Goal: Task Accomplishment & Management: Use online tool/utility

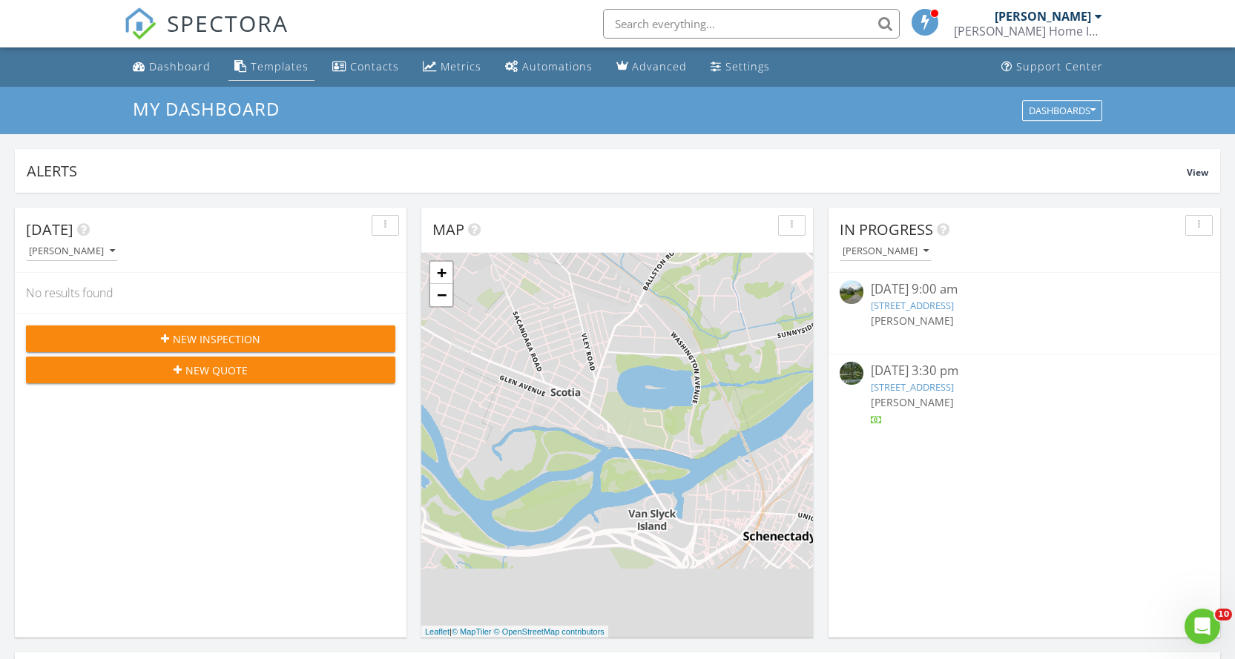
click at [271, 68] on div "Templates" at bounding box center [280, 66] width 58 height 14
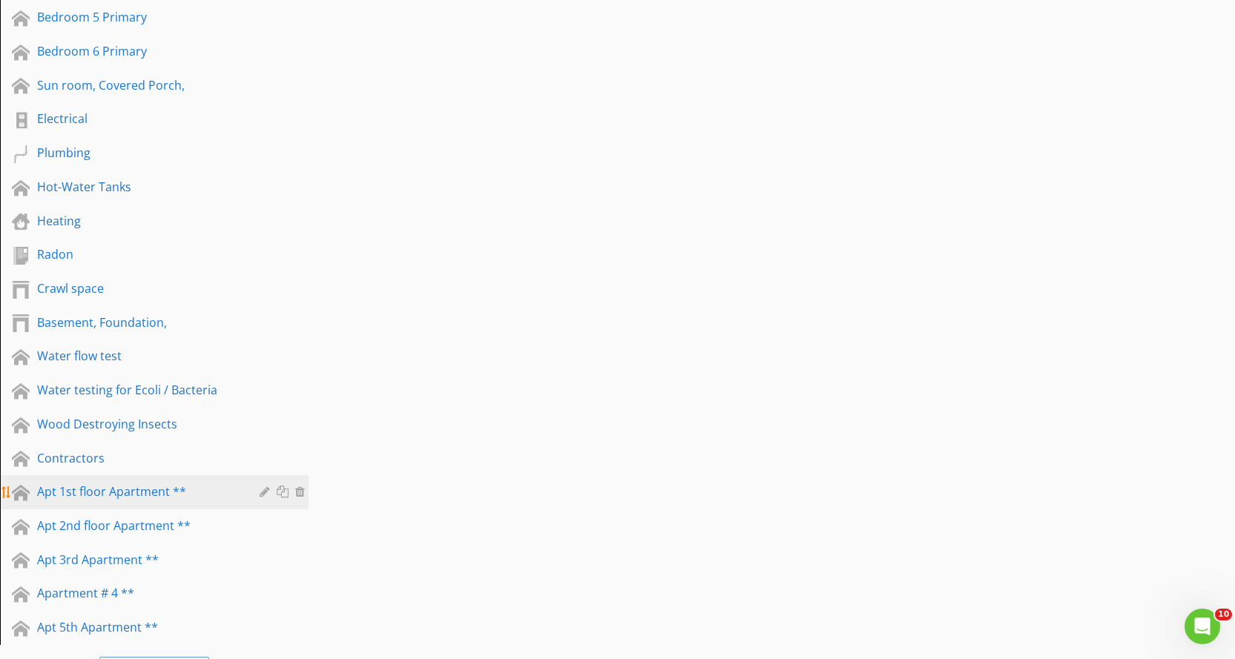
scroll to position [1483, 0]
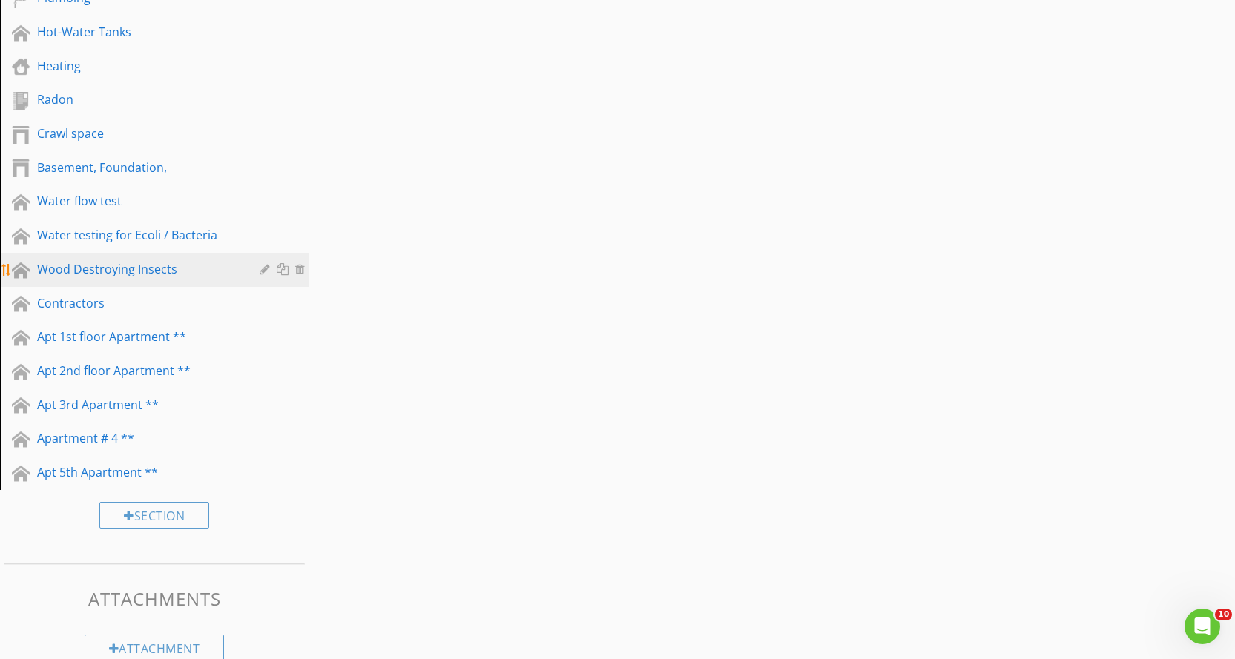
click at [207, 277] on div "Wood Destroying Insects" at bounding box center [137, 269] width 201 height 18
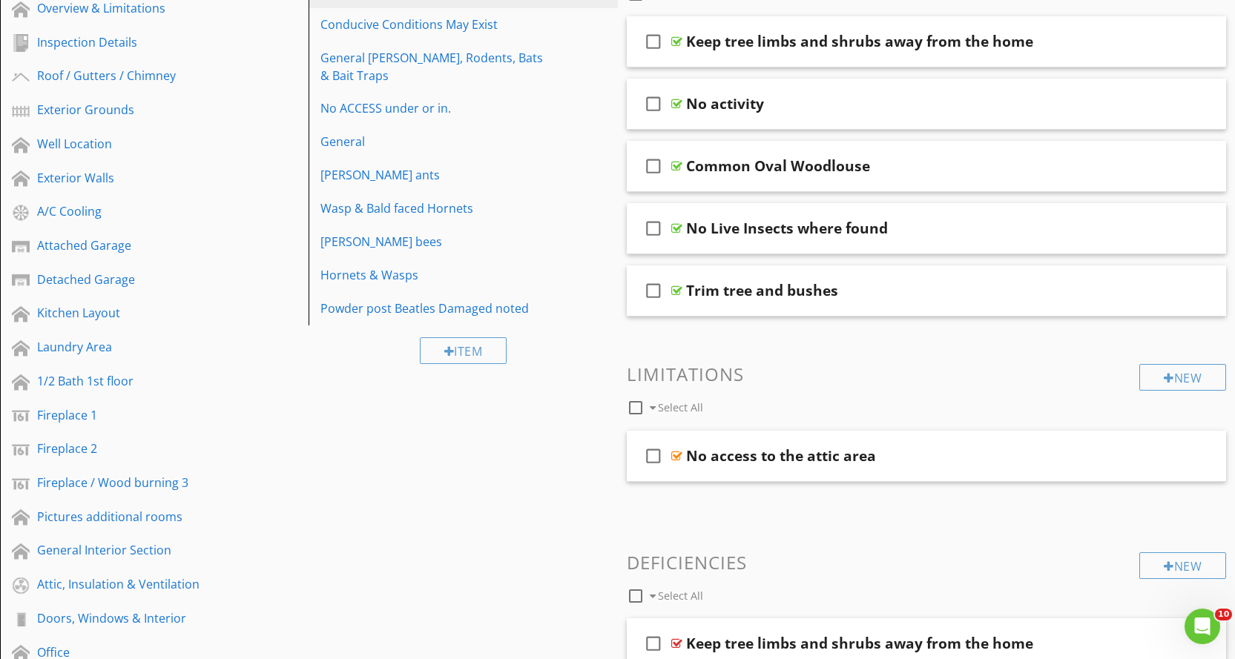
scroll to position [132, 0]
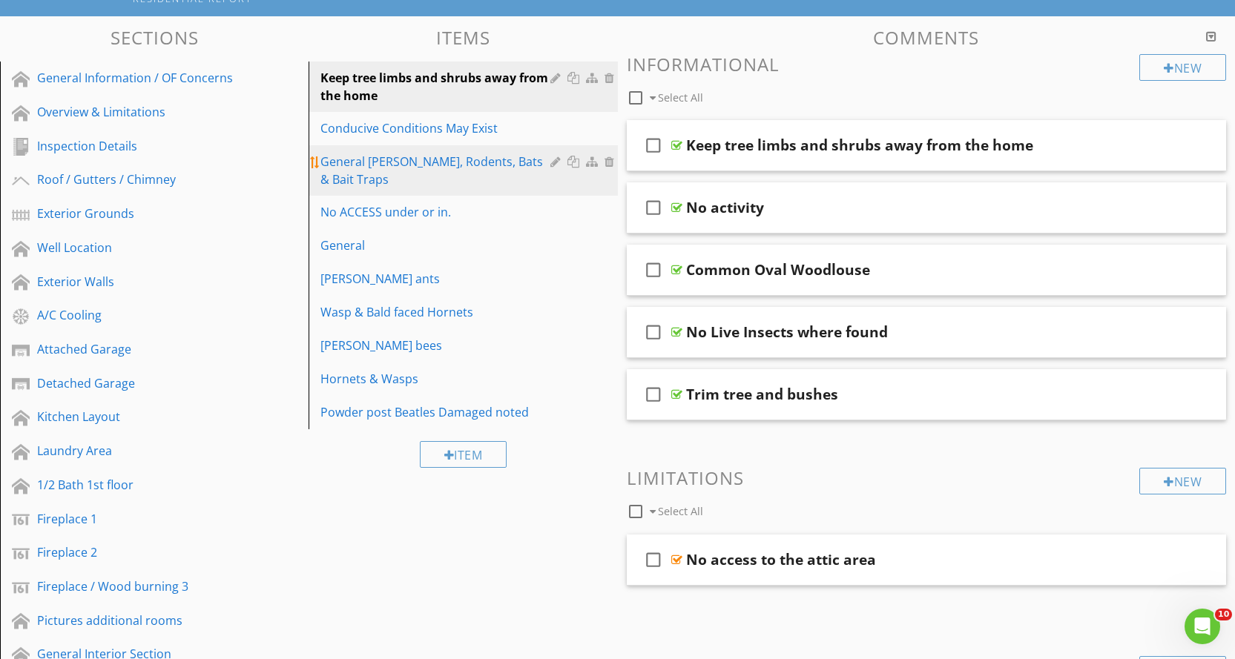
click at [437, 157] on div "General [PERSON_NAME], Rodents, Bats & Bait Traps" at bounding box center [437, 171] width 234 height 36
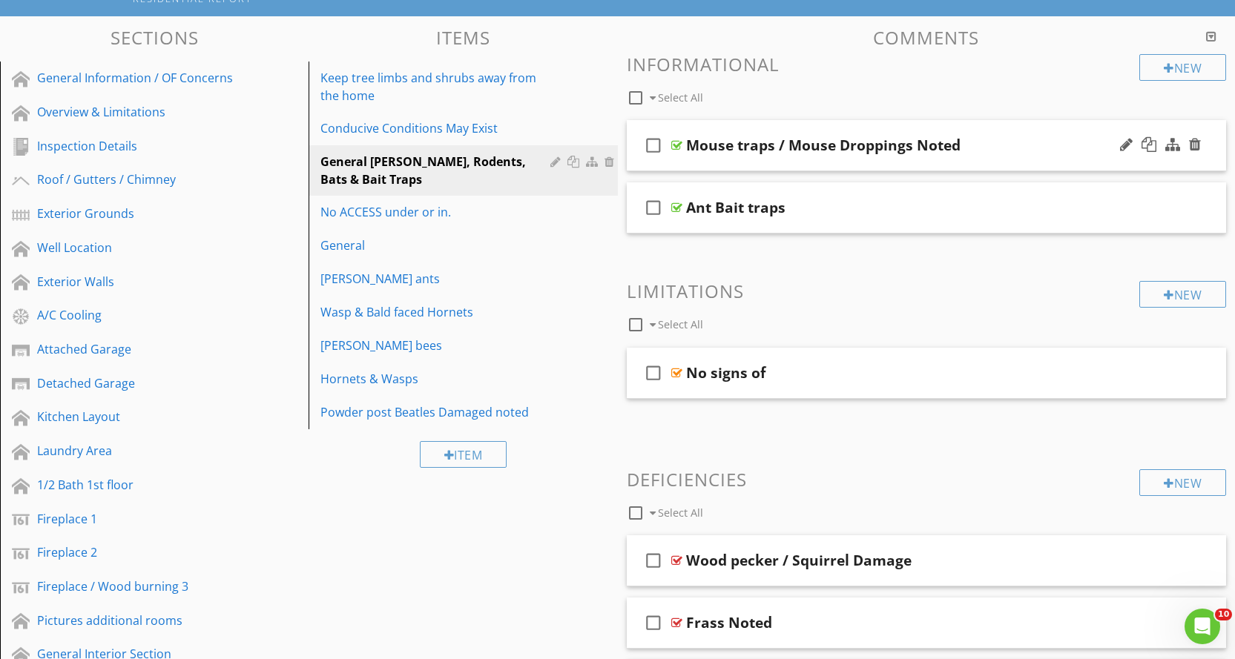
click at [811, 162] on div "check_box_outline_blank Mouse traps / Mouse Droppings Noted" at bounding box center [927, 145] width 600 height 51
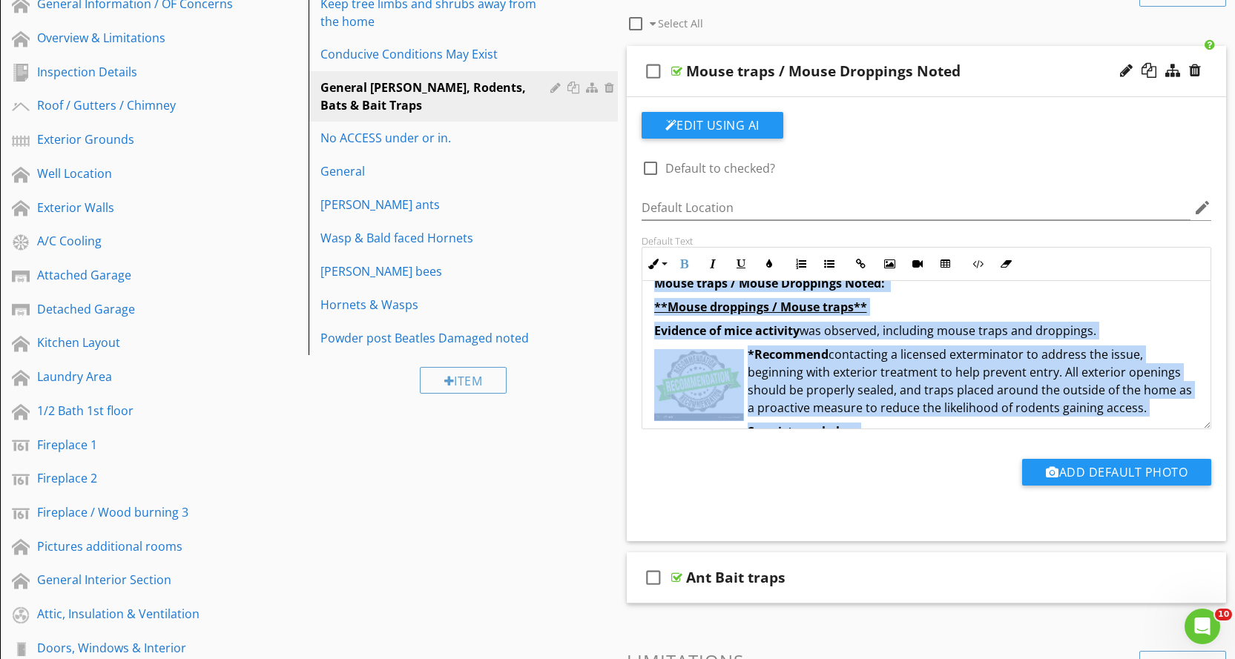
scroll to position [54, 0]
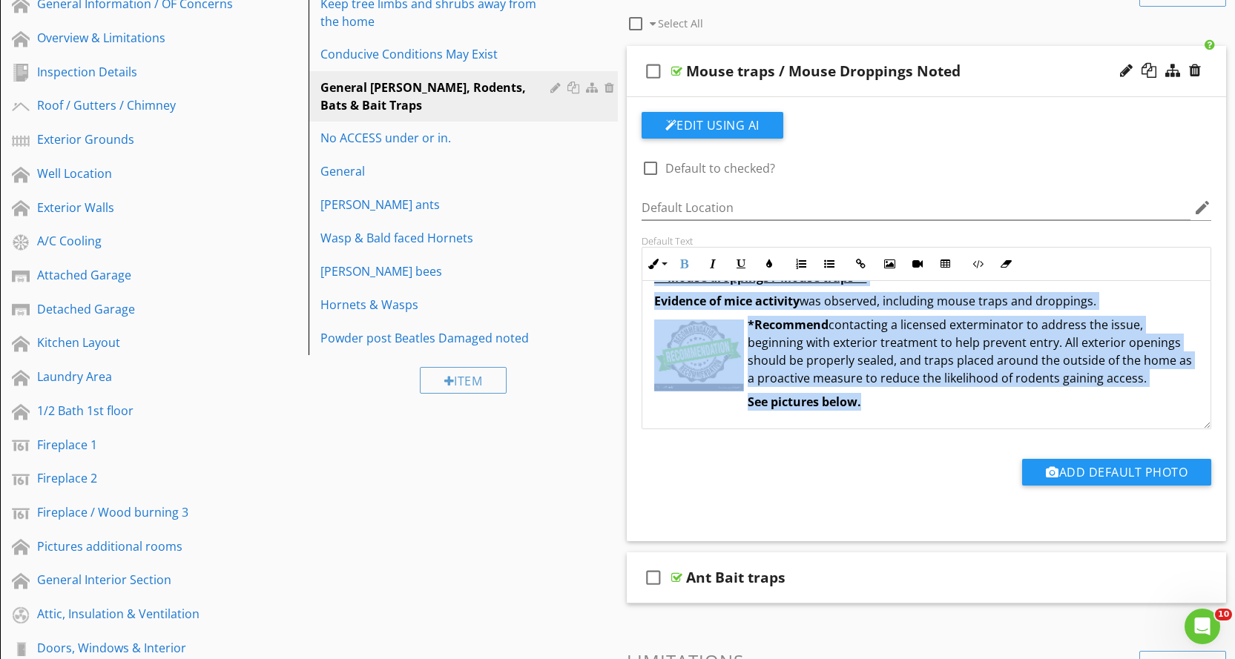
drag, startPoint x: 653, startPoint y: 309, endPoint x: 1123, endPoint y: 418, distance: 482.6
click at [1123, 418] on div "Mouse traps / Mouse Droppings Noted: **Mouse droppings / Mouse traps** Evidence…" at bounding box center [926, 328] width 569 height 202
copy div "Mouse traps / Mouse Droppings Noted: **Mouse droppings / Mouse traps** Evidence…"
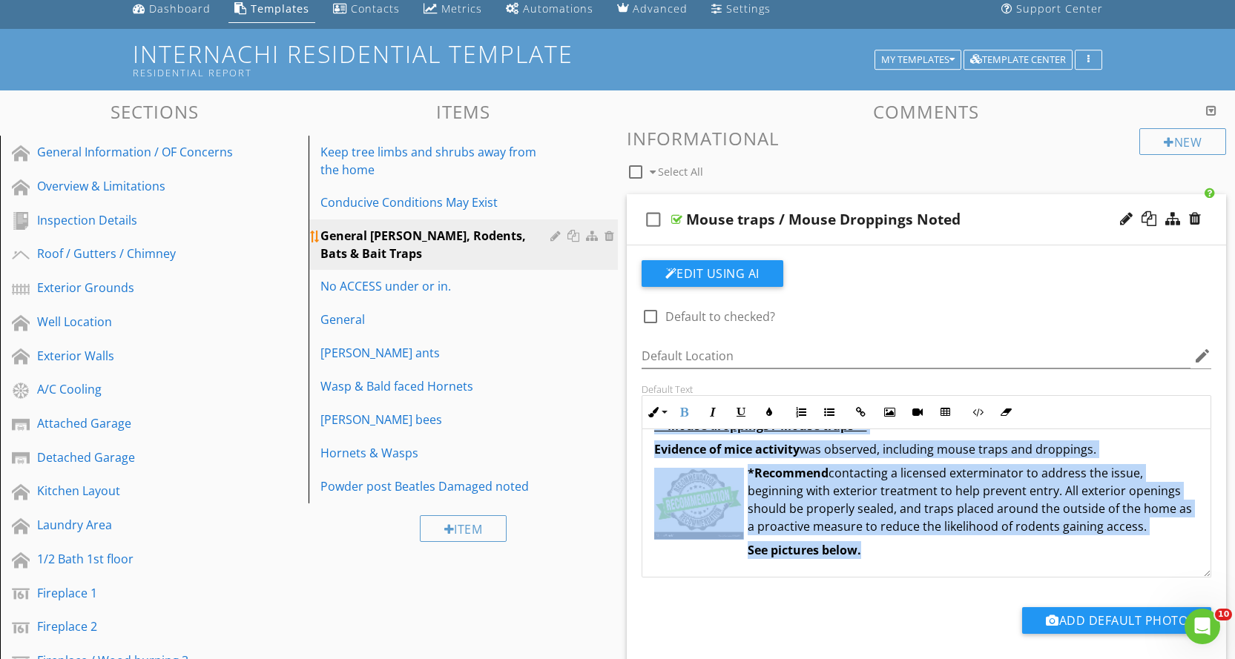
scroll to position [132, 0]
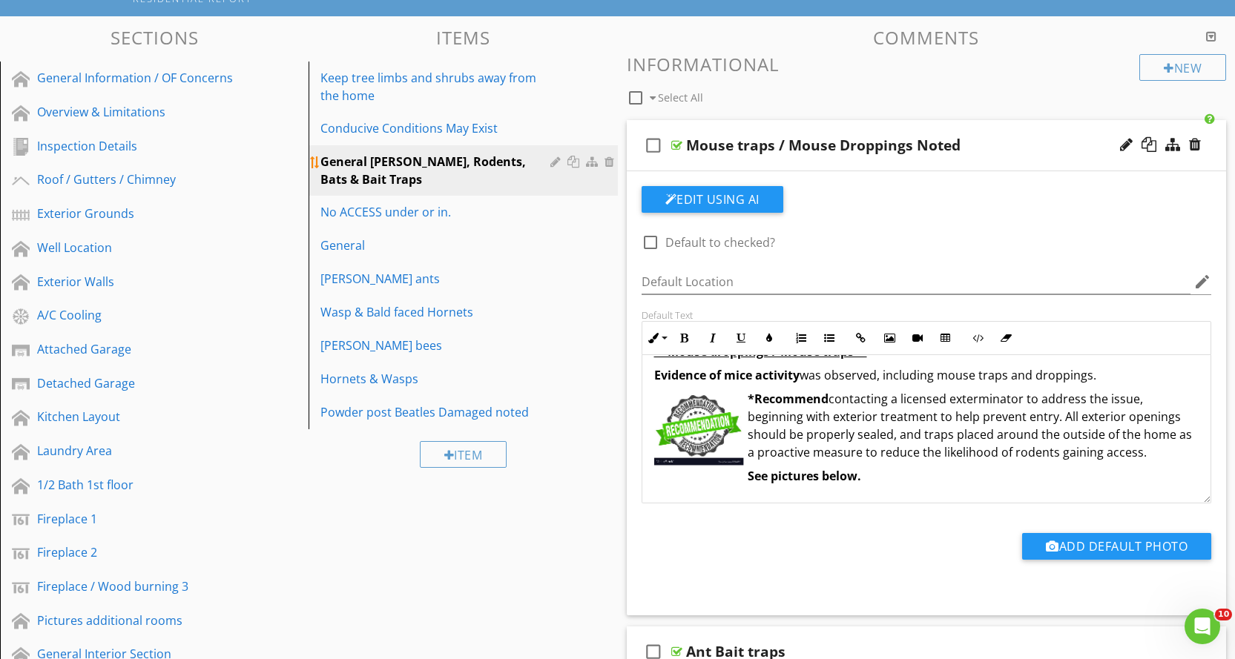
click at [418, 165] on div "General [PERSON_NAME], Rodents, Bats & Bait Traps" at bounding box center [437, 171] width 234 height 36
click at [472, 188] on div "General [PERSON_NAME], Rodents, Bats & Bait Traps" at bounding box center [437, 171] width 234 height 36
click at [194, 280] on div "Exterior Walls" at bounding box center [137, 282] width 201 height 18
type textarea "<p><strong>Mouse traps / Mouse Droppings Noted:</strong>&nbsp;</p><p><strong><u…"
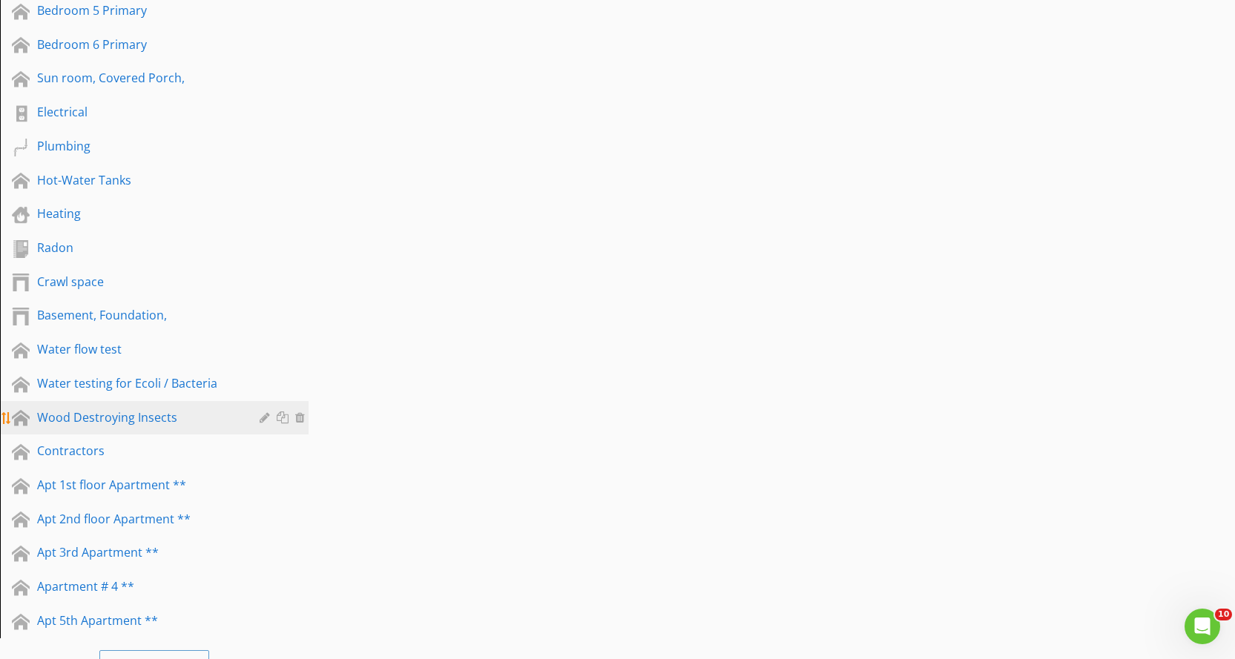
scroll to position [1393, 0]
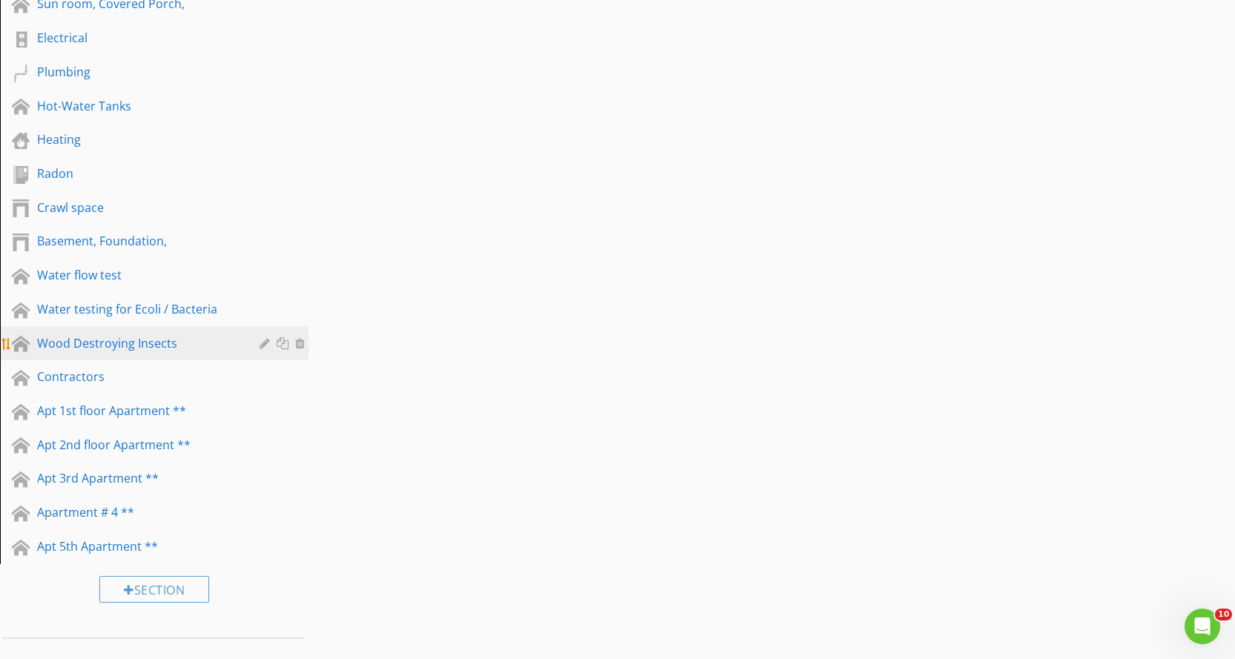
click at [222, 351] on div "Wood Destroying Insects" at bounding box center [137, 343] width 201 height 18
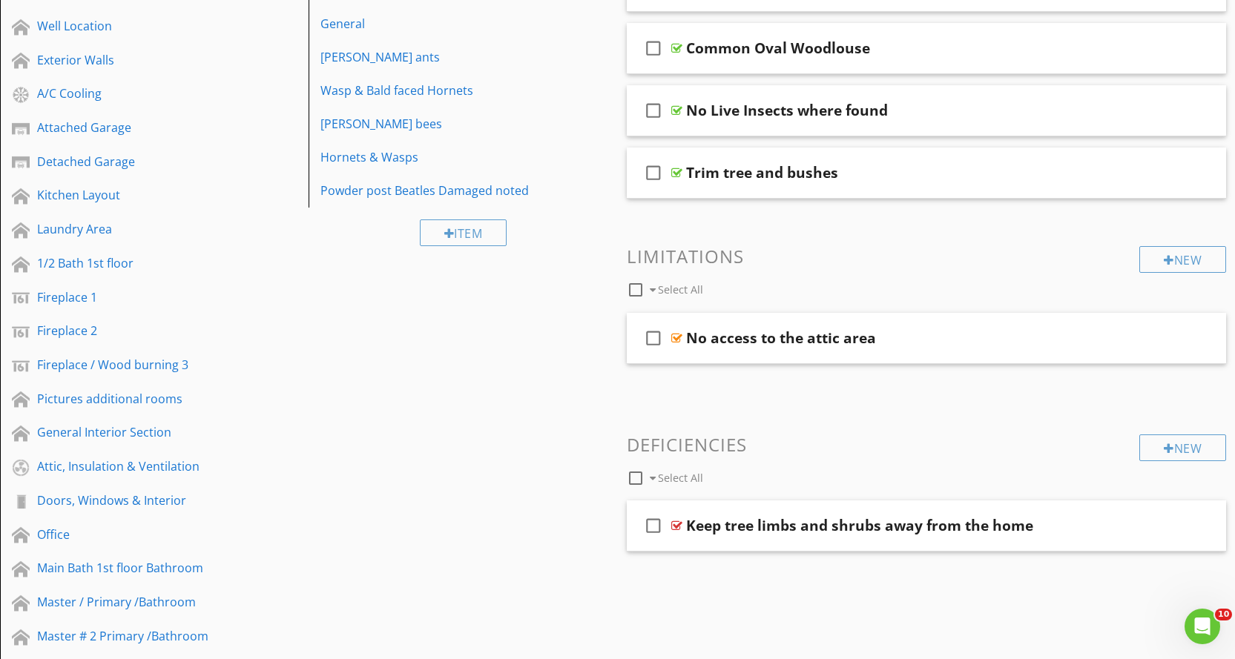
scroll to position [206, 0]
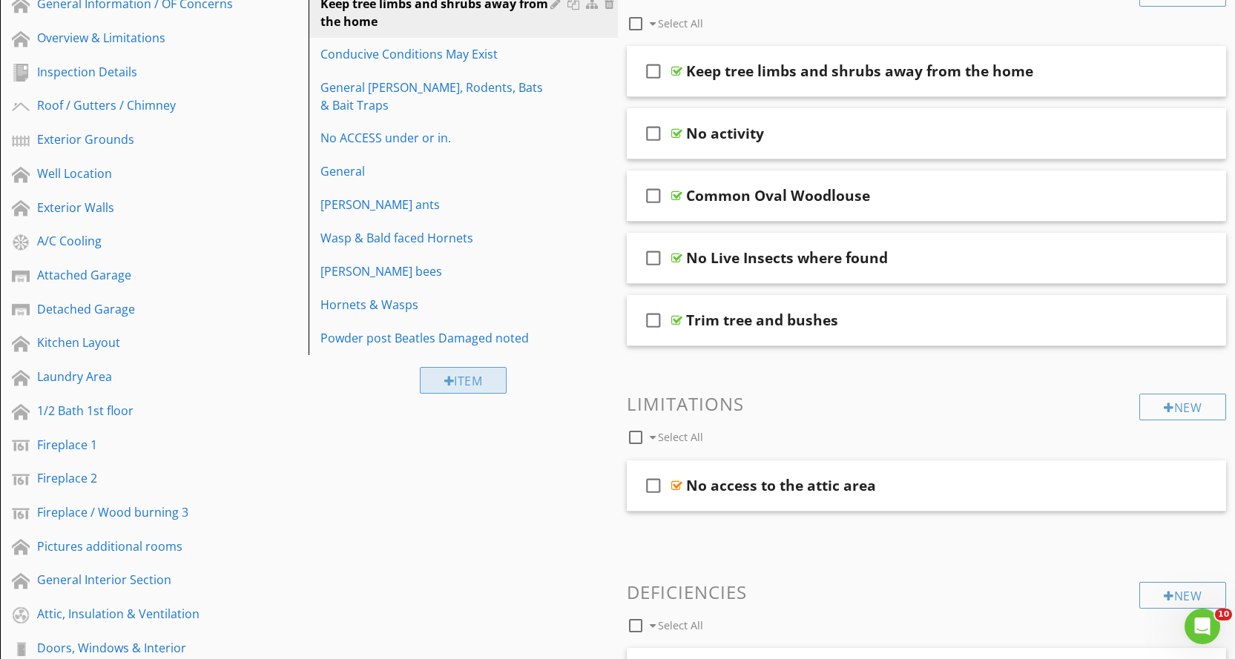
click at [477, 368] on div "Item" at bounding box center [463, 380] width 87 height 27
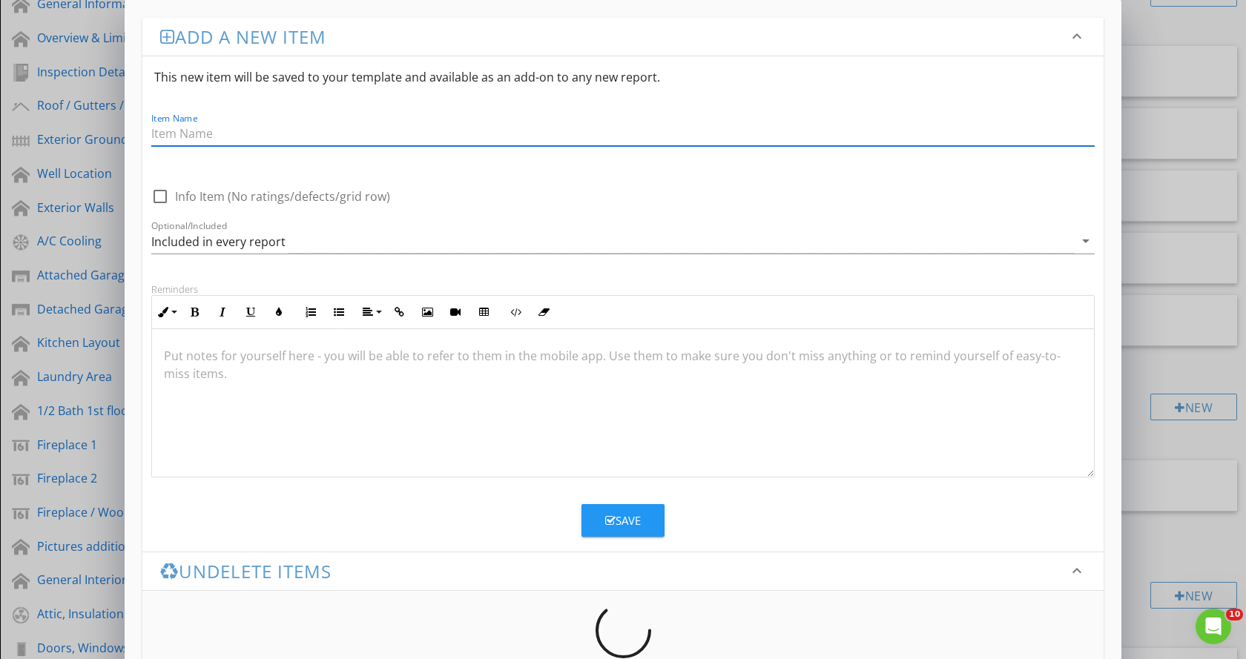
click at [323, 128] on input "Item Name" at bounding box center [622, 134] width 943 height 24
type input "Mud Wasps"
click at [297, 377] on div at bounding box center [623, 403] width 942 height 148
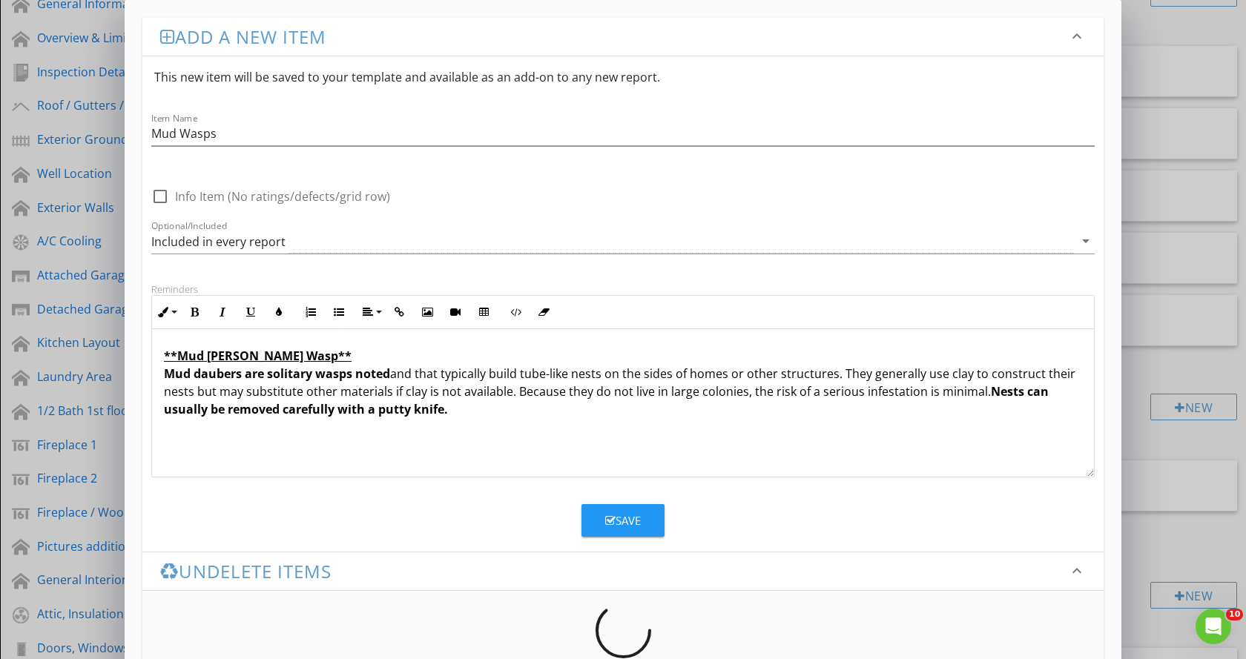
click at [614, 513] on div "Save" at bounding box center [623, 520] width 36 height 17
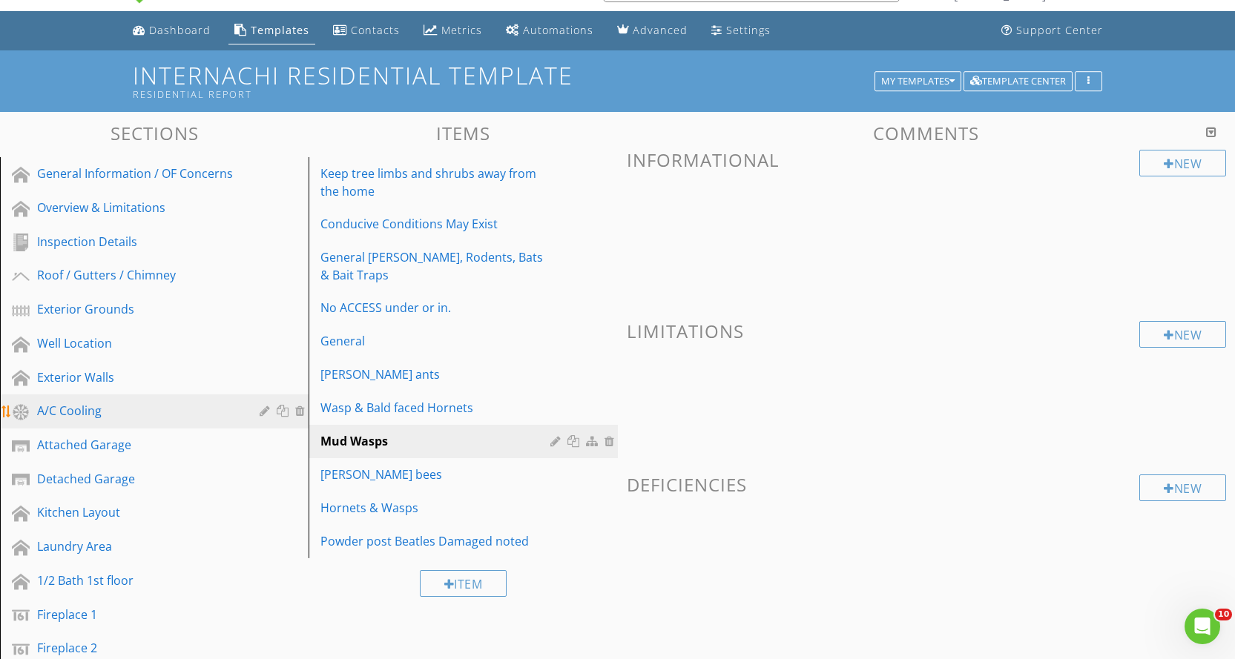
scroll to position [0, 0]
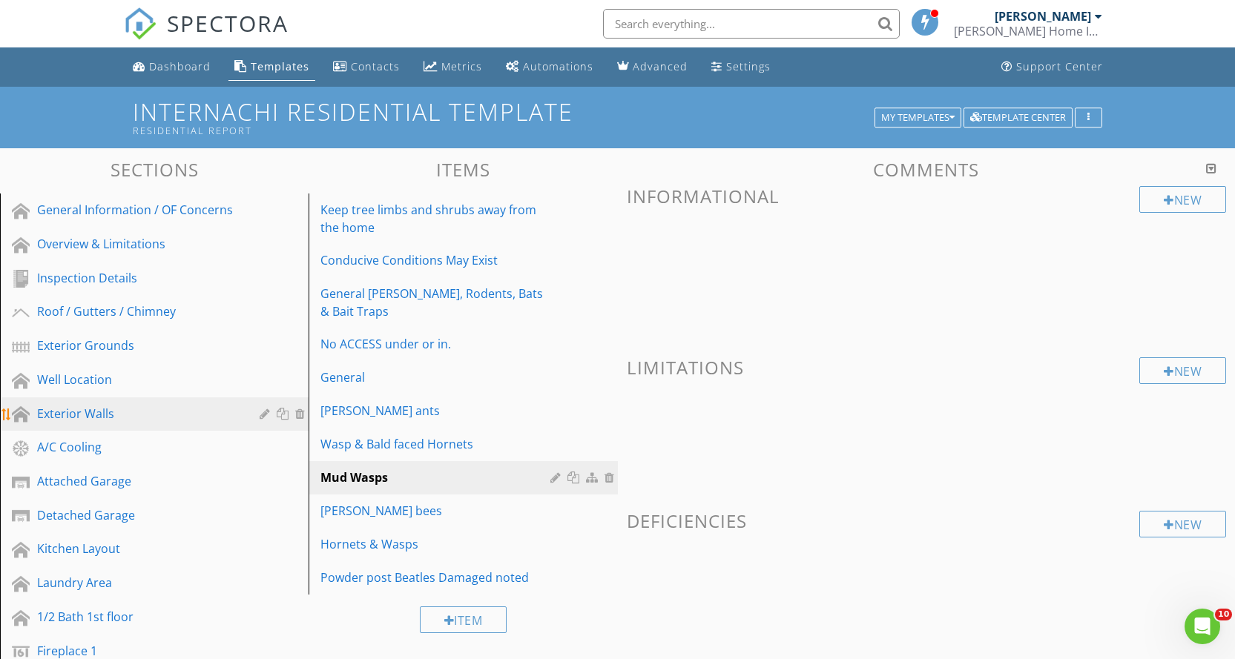
click at [202, 406] on div "Exterior Walls" at bounding box center [137, 414] width 201 height 18
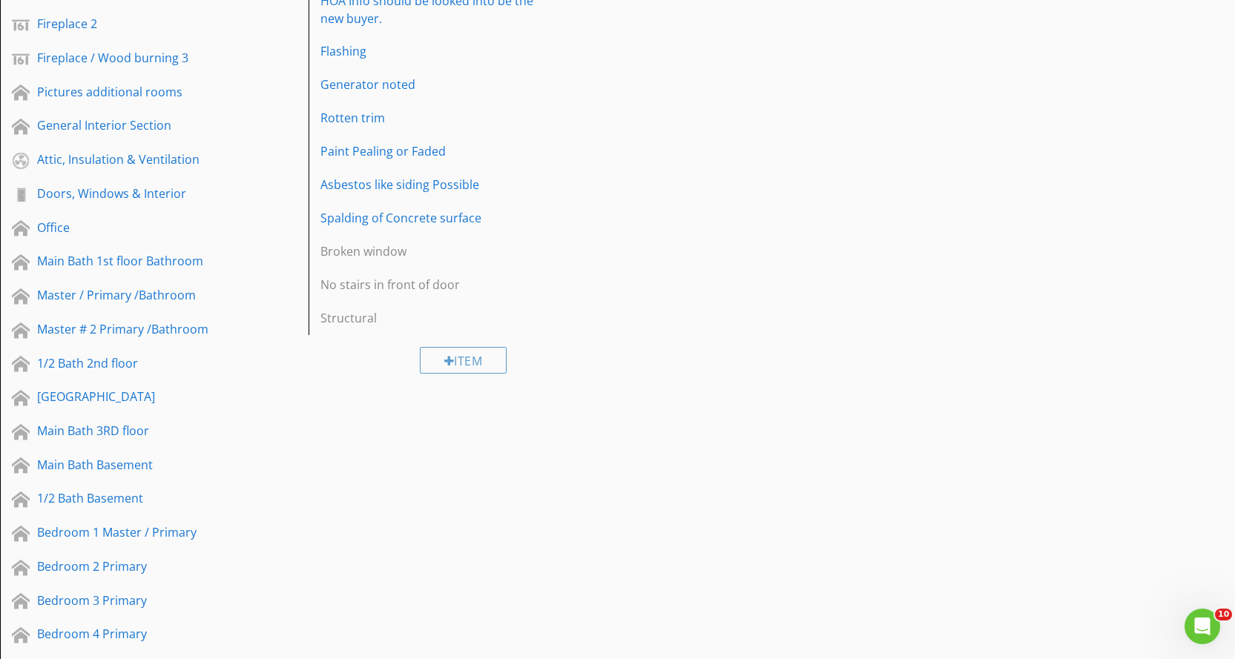
scroll to position [667, 0]
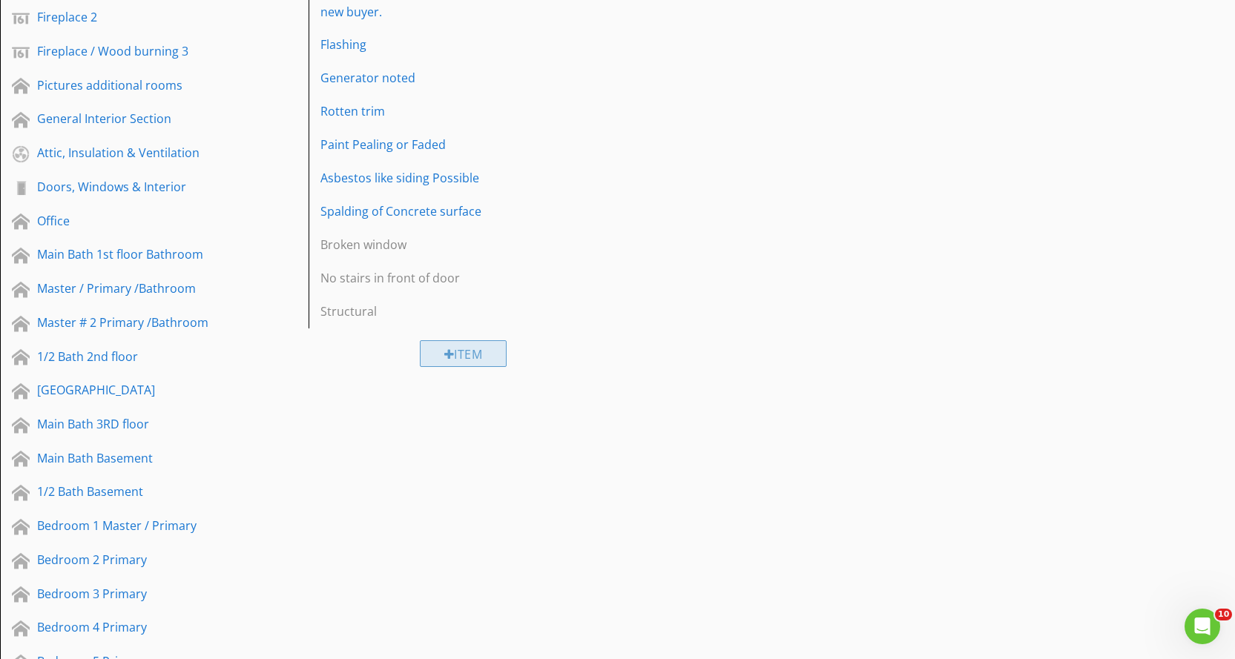
click at [479, 340] on div "Item" at bounding box center [463, 353] width 87 height 27
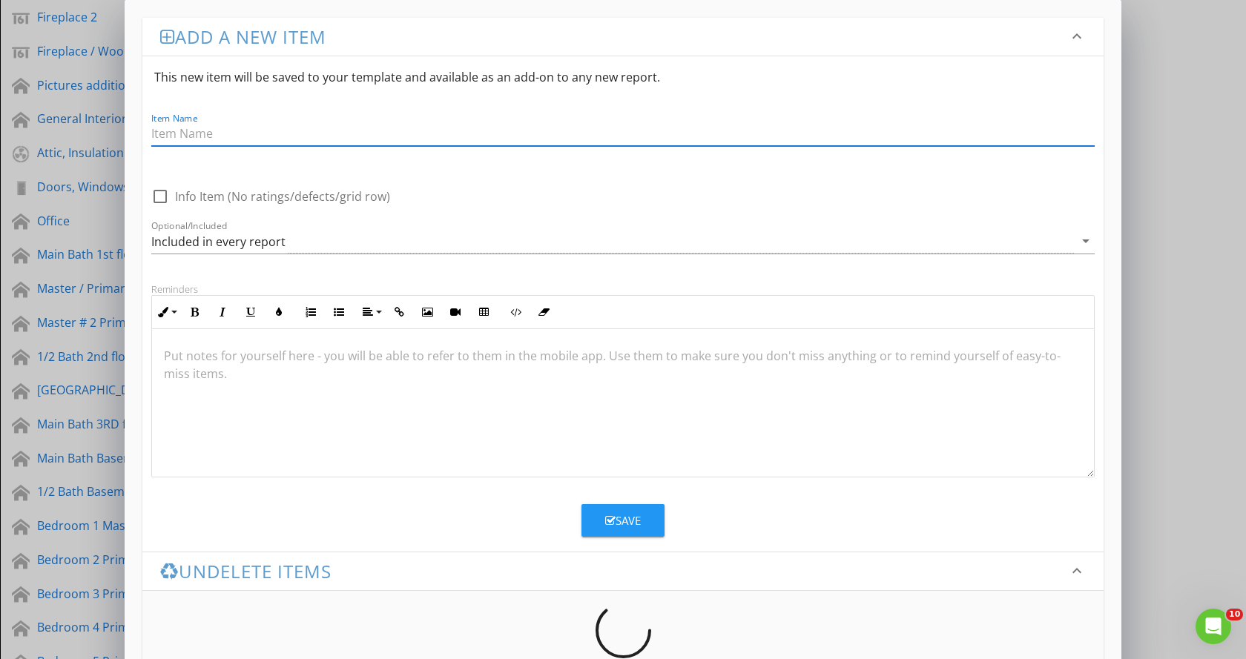
click at [265, 130] on input "Item Name" at bounding box center [622, 134] width 943 height 24
type input "Mud Wasps"
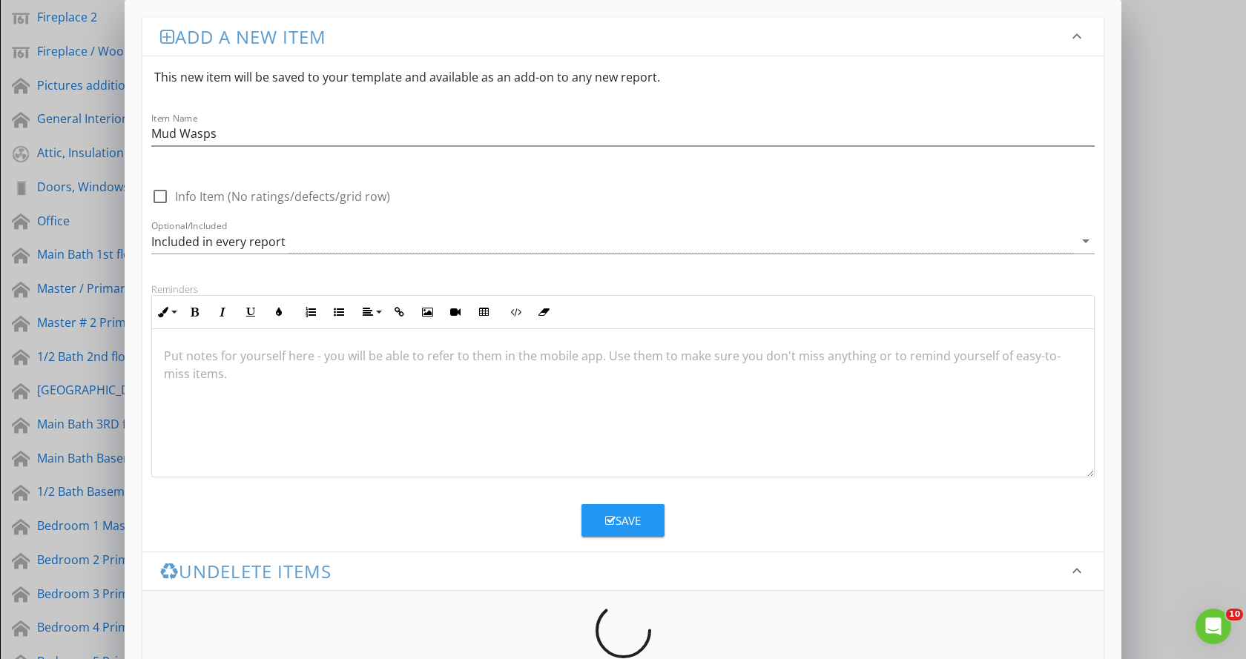
click at [240, 353] on p at bounding box center [623, 356] width 918 height 18
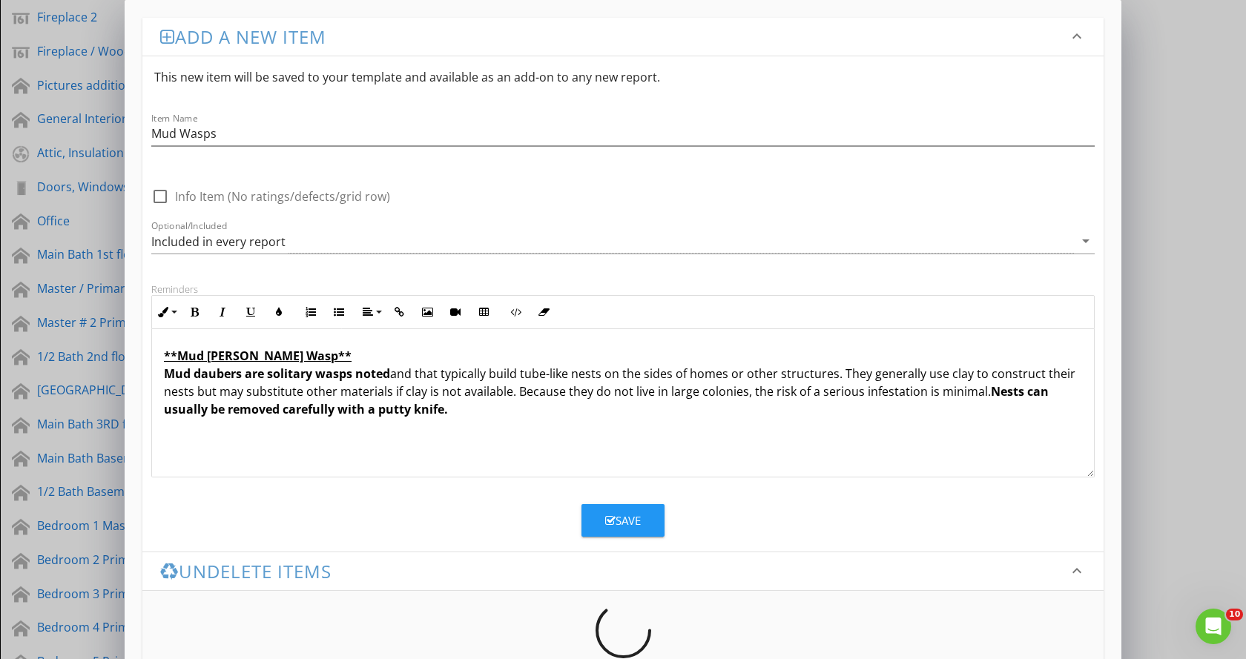
click at [647, 523] on button "Save" at bounding box center [622, 520] width 83 height 33
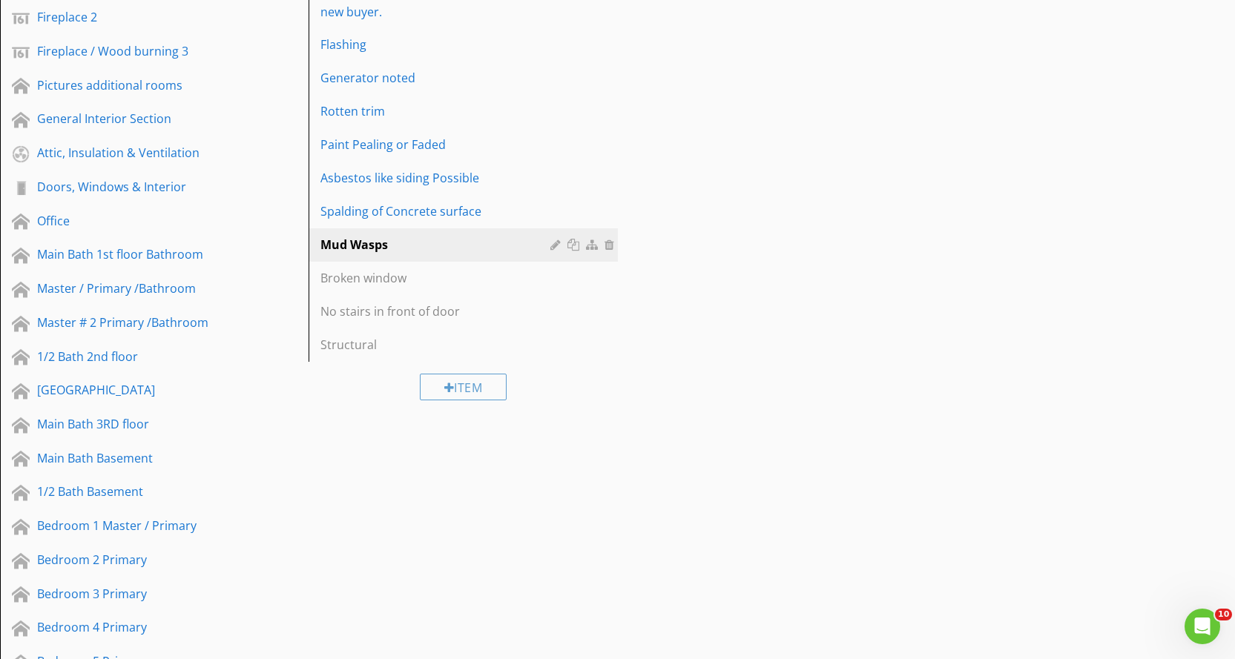
click at [703, 480] on div "Sections General Information / OF Concerns Overview & Limitations Inspection De…" at bounding box center [617, 476] width 1235 height 1990
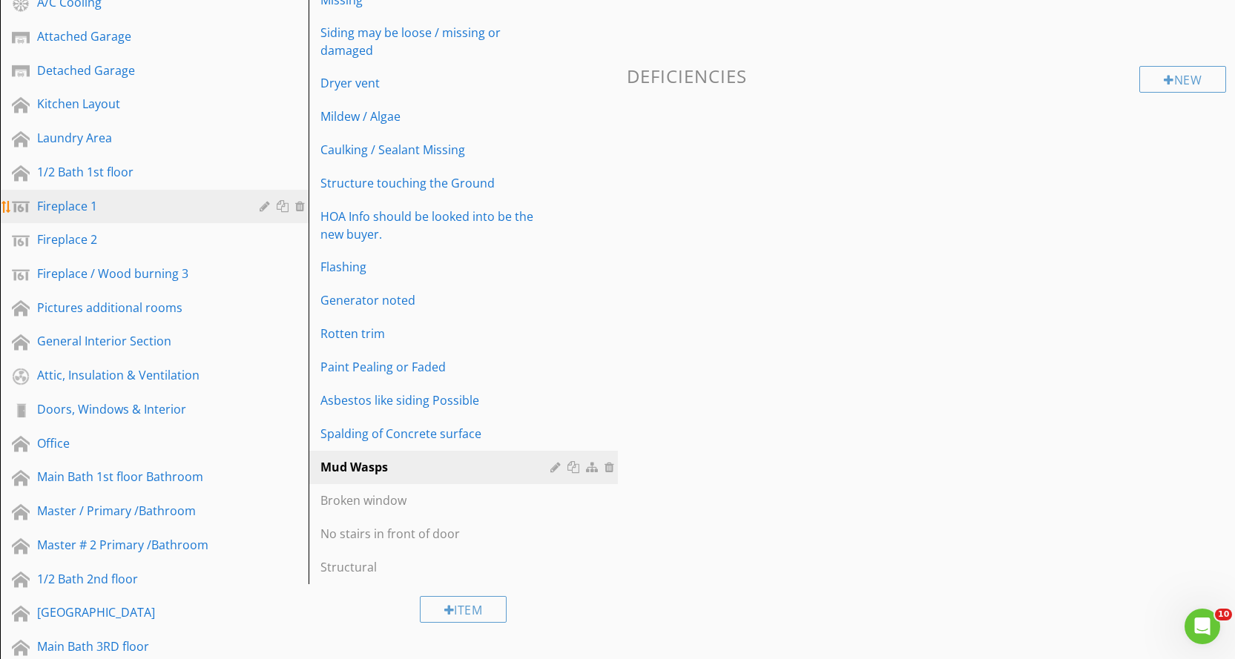
scroll to position [519, 0]
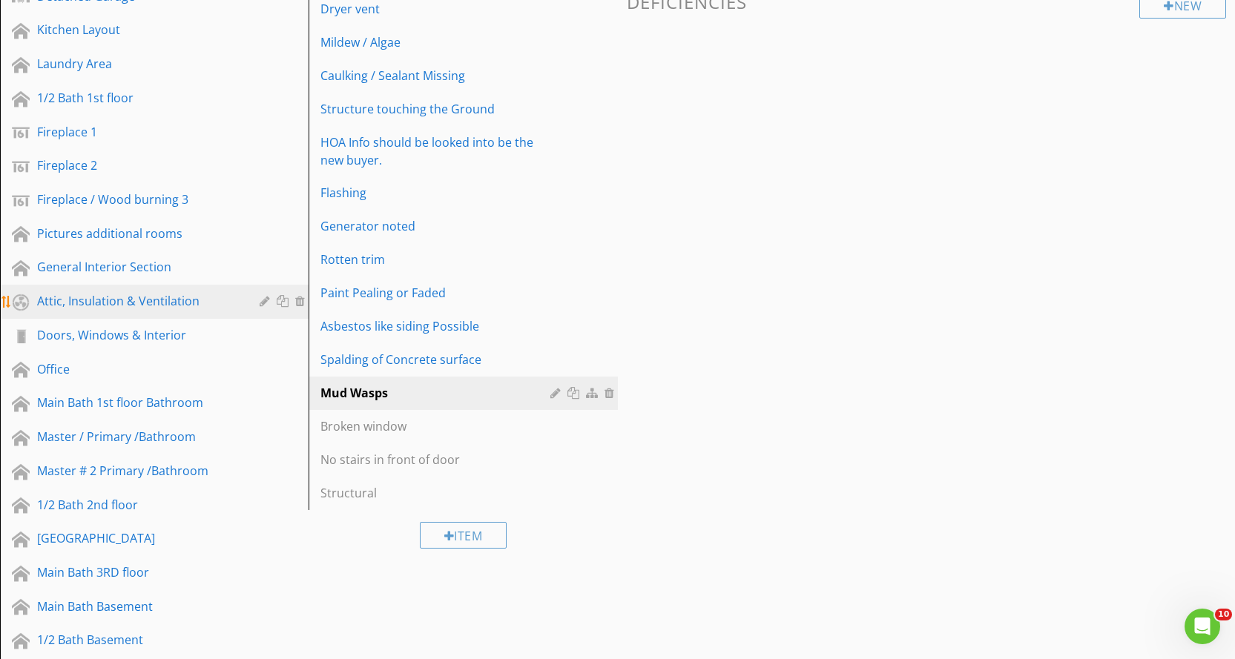
click at [240, 305] on div "Attic, Insulation & Ventilation" at bounding box center [165, 301] width 257 height 19
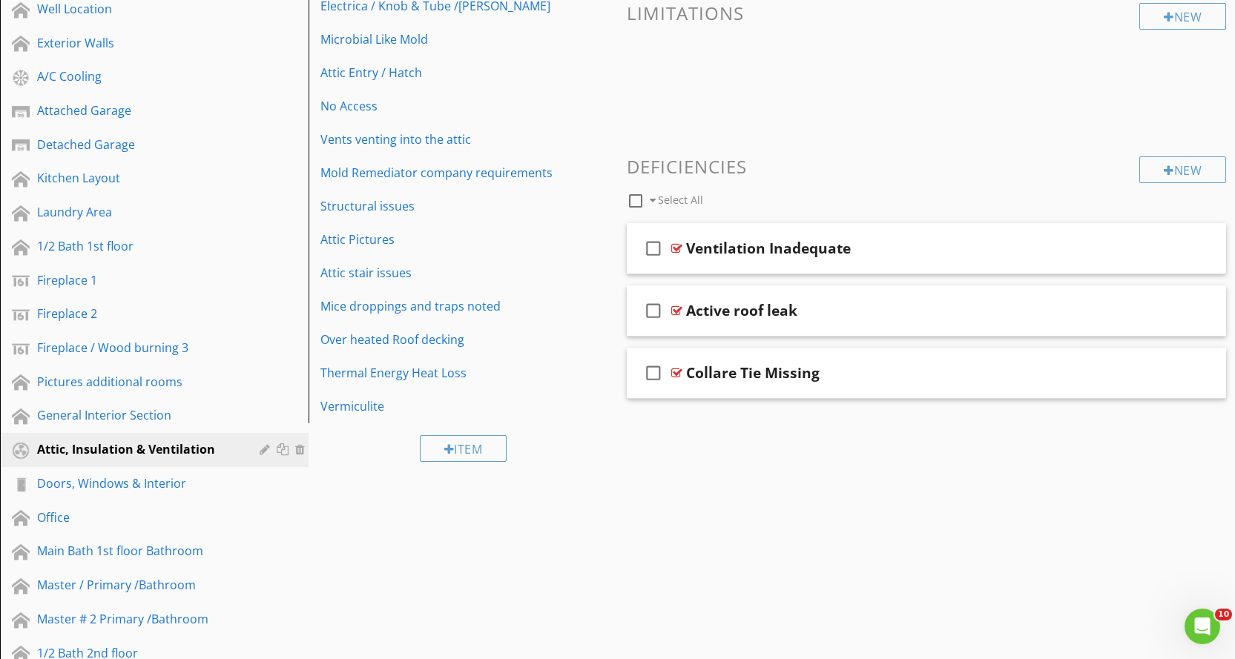
scroll to position [445, 0]
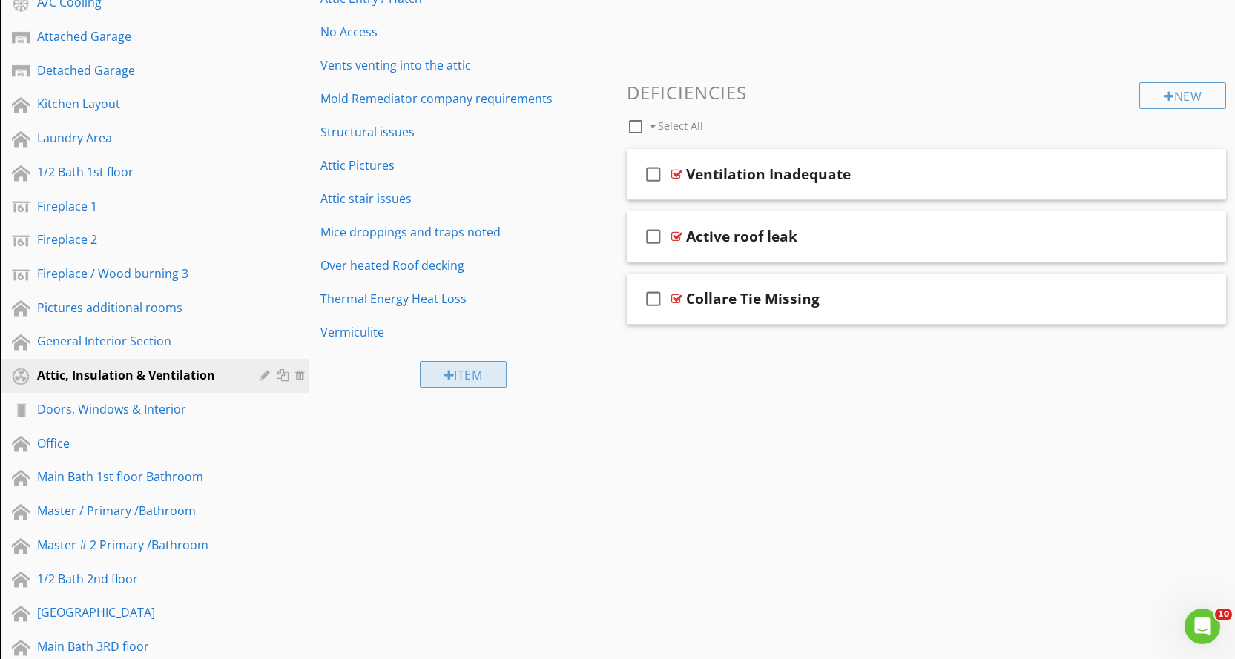
click at [471, 375] on div "Item" at bounding box center [463, 374] width 87 height 27
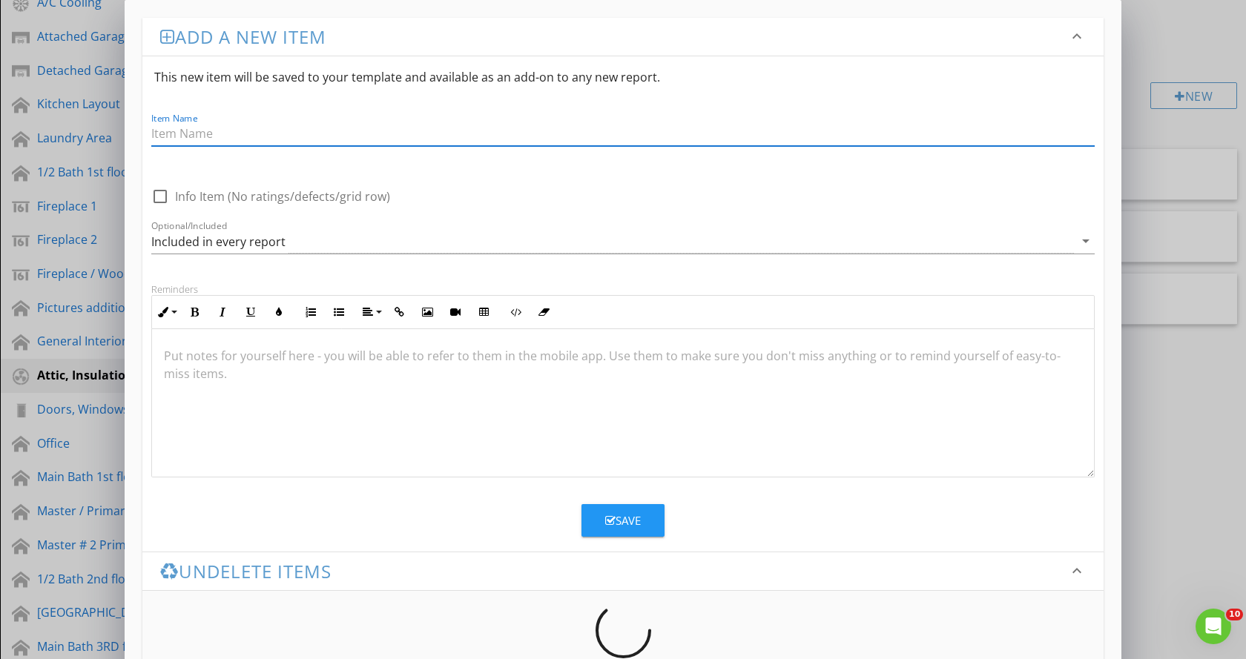
click at [299, 133] on input "Item Name" at bounding box center [622, 134] width 943 height 24
click at [276, 371] on div at bounding box center [623, 403] width 942 height 148
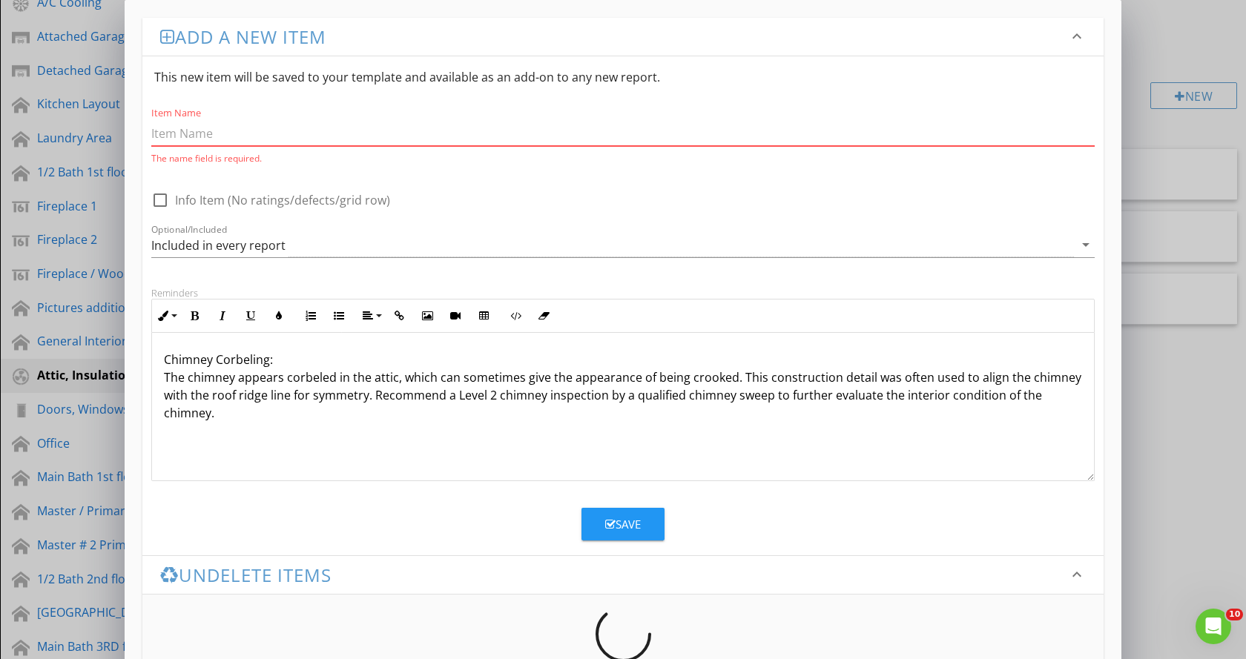
click at [238, 138] on input "Item Name" at bounding box center [622, 134] width 943 height 24
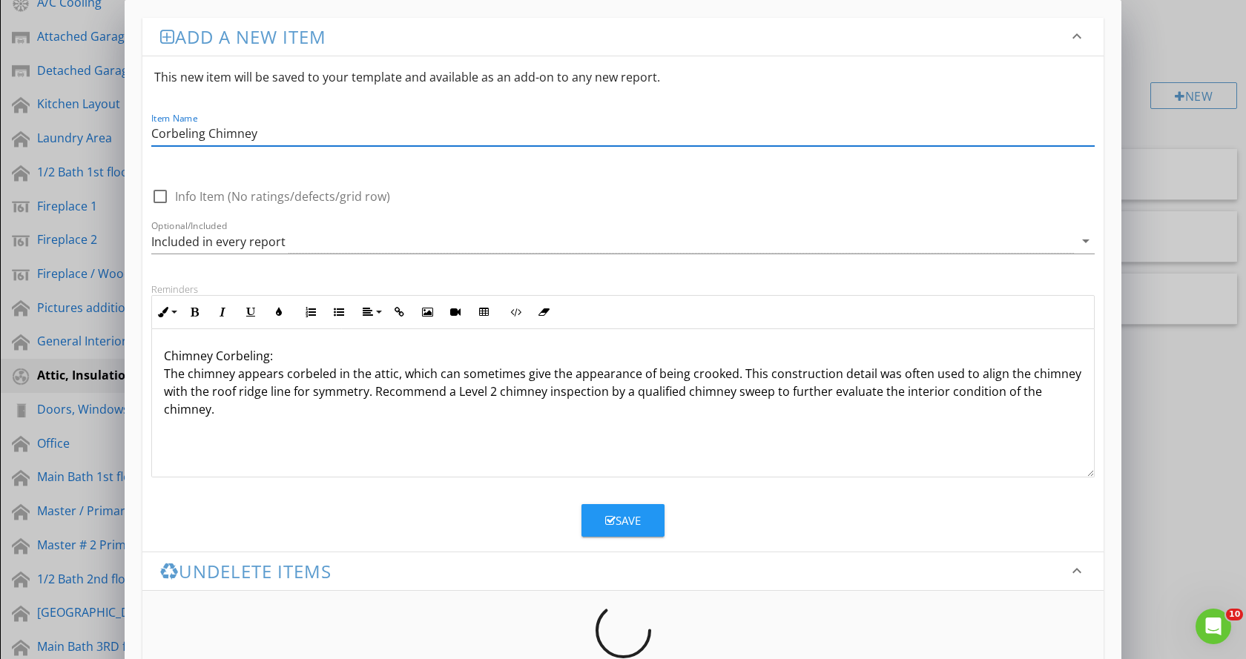
type input "Corbeling Chimney"
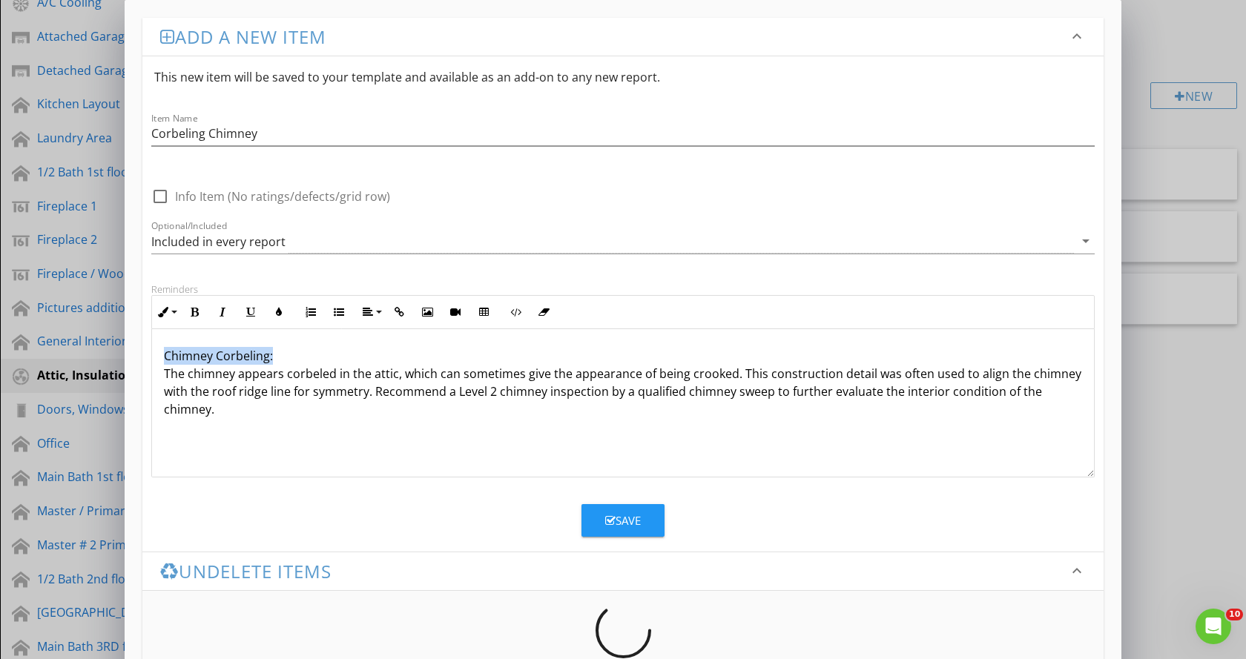
drag, startPoint x: 284, startPoint y: 352, endPoint x: 136, endPoint y: 348, distance: 147.6
click at [136, 349] on div "Add a new item keyboard_arrow_down This new item will be saved to your template…" at bounding box center [623, 353] width 997 height 706
click at [194, 317] on icon "button" at bounding box center [194, 312] width 10 height 10
click at [163, 357] on div "Chimney Corbeling: The chimney appears corbeled in the attic, which can sometim…" at bounding box center [623, 403] width 942 height 148
click at [306, 353] on p "**Chimney Corbeling: The chimney appears corbeled in the attic, which can somet…" at bounding box center [623, 382] width 918 height 71
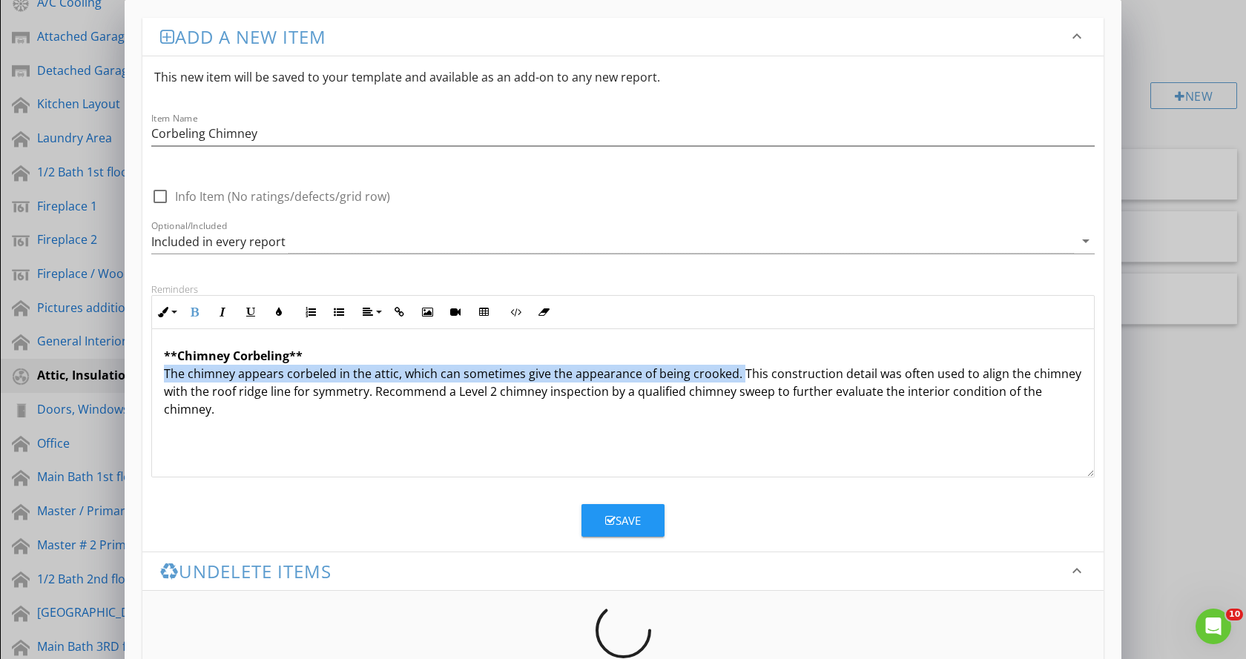
drag, startPoint x: 160, startPoint y: 372, endPoint x: 605, endPoint y: 373, distance: 444.9
click at [736, 375] on div "**Chimney Corbeling** The chimney appears corbeled in the attic, which can some…" at bounding box center [623, 403] width 942 height 148
click at [196, 308] on button "Bold" at bounding box center [194, 312] width 28 height 28
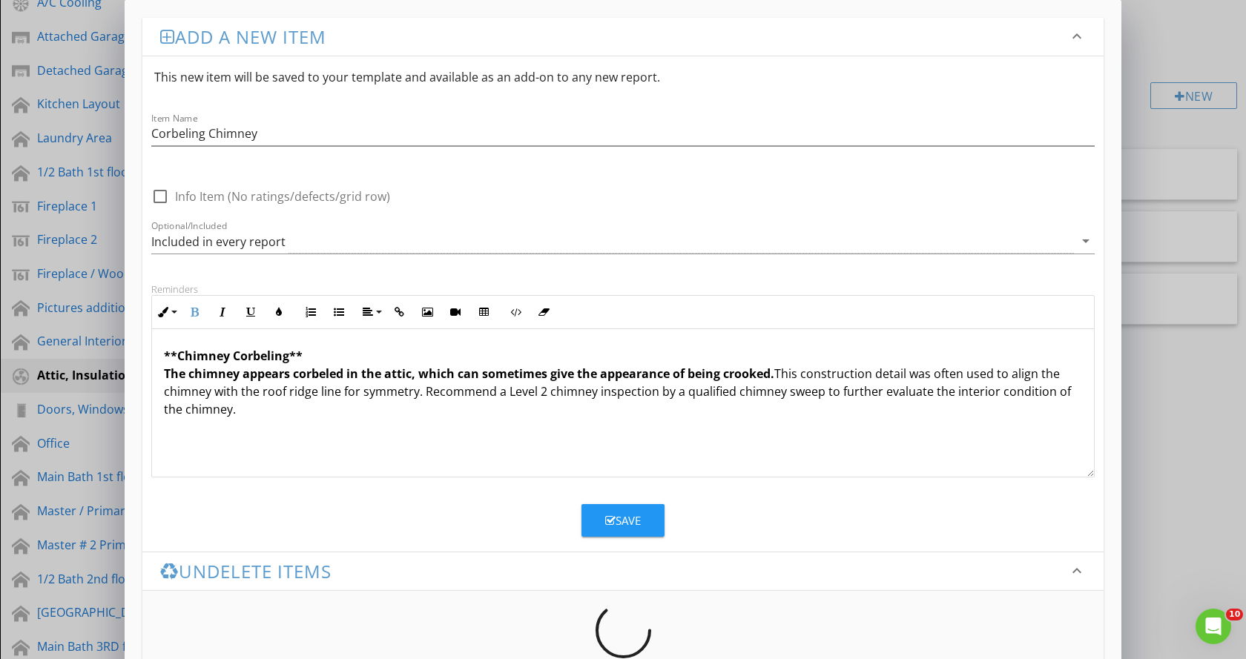
click at [649, 511] on button "Save" at bounding box center [622, 520] width 83 height 33
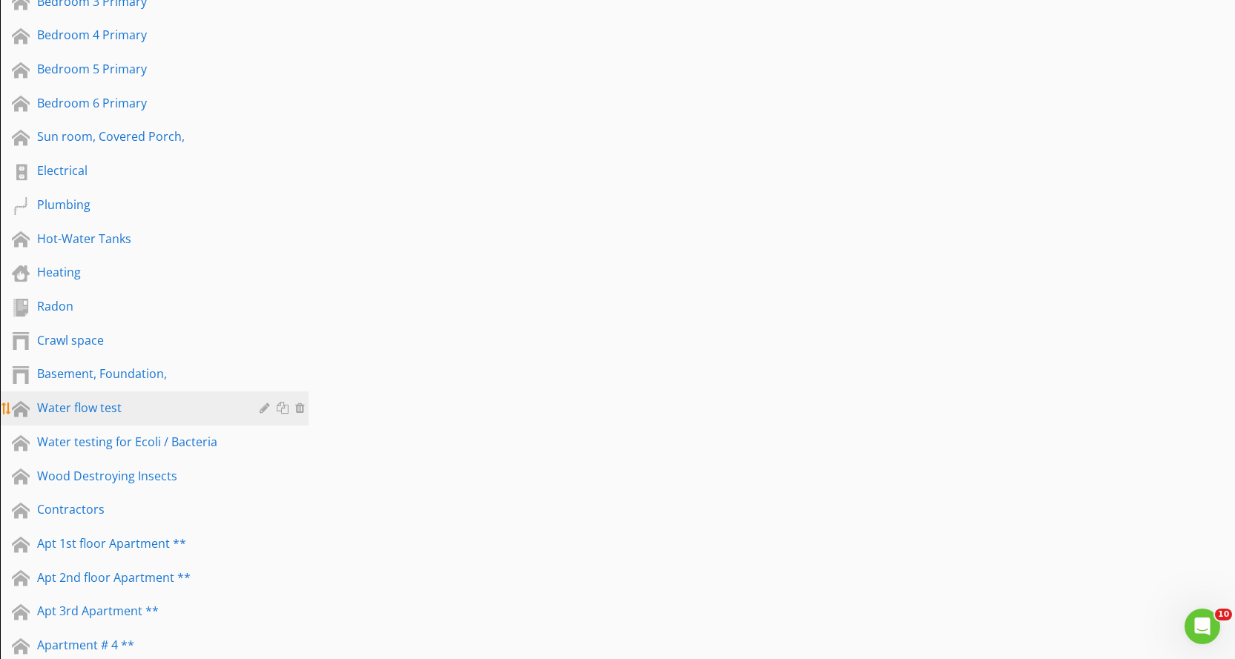
scroll to position [1261, 0]
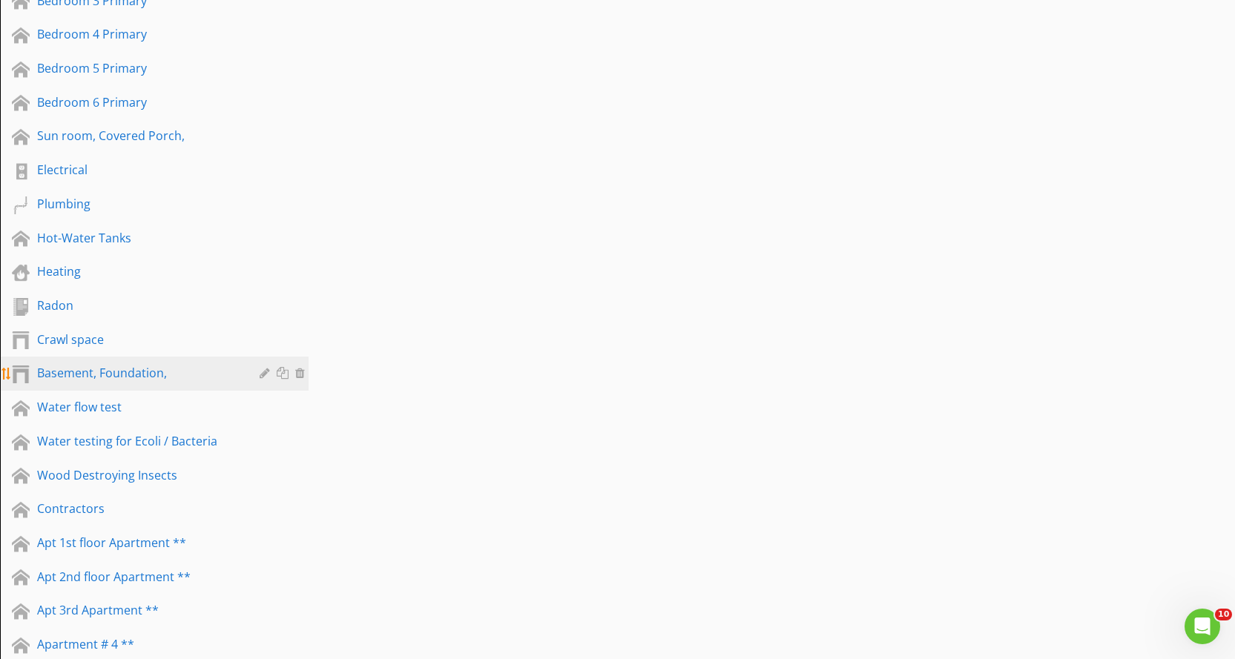
click at [222, 375] on div "Basement, Foundation," at bounding box center [137, 373] width 201 height 18
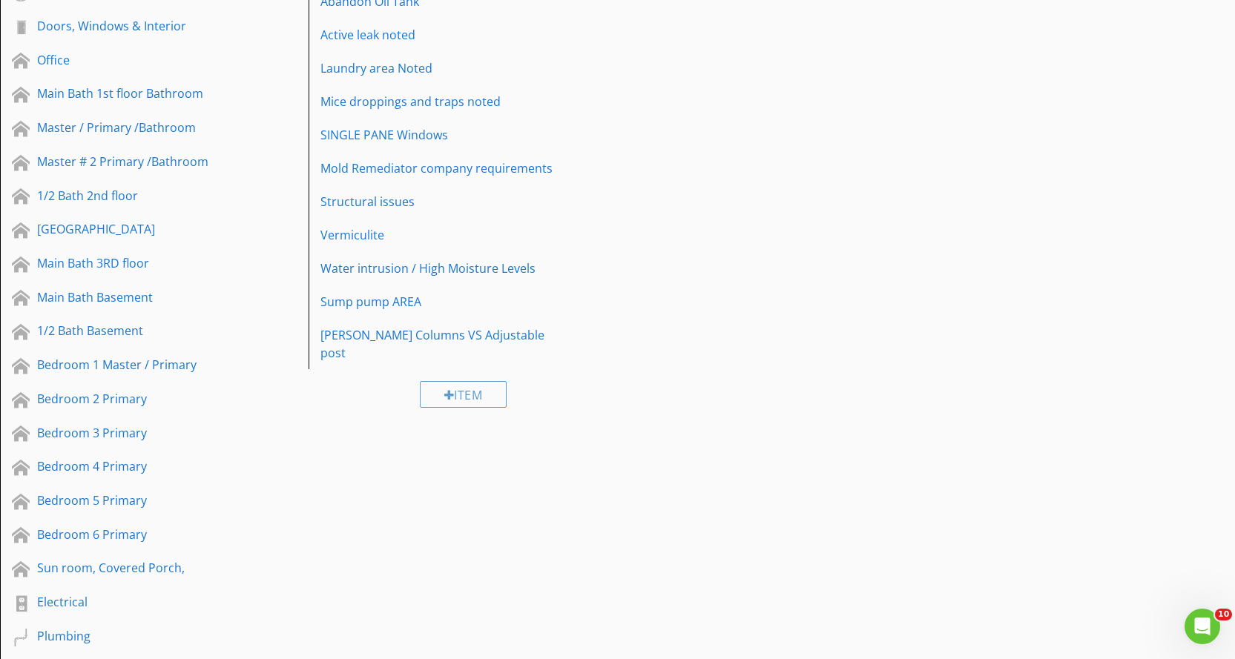
scroll to position [816, 0]
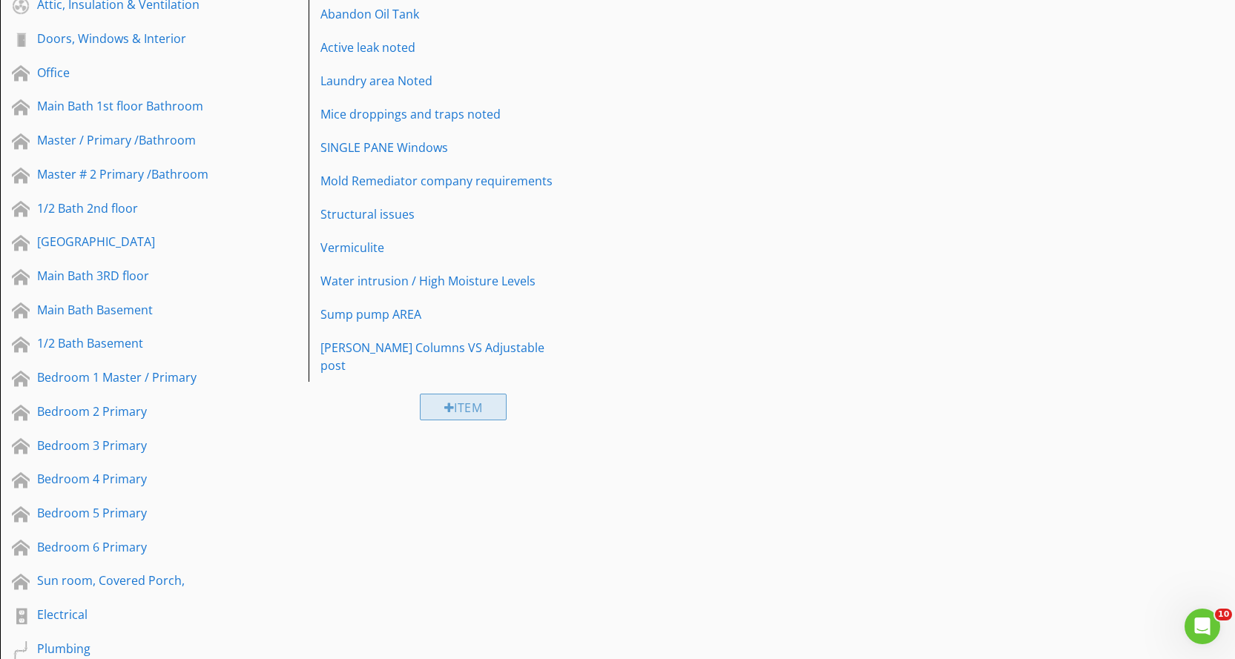
click at [472, 394] on div "Item" at bounding box center [463, 407] width 87 height 27
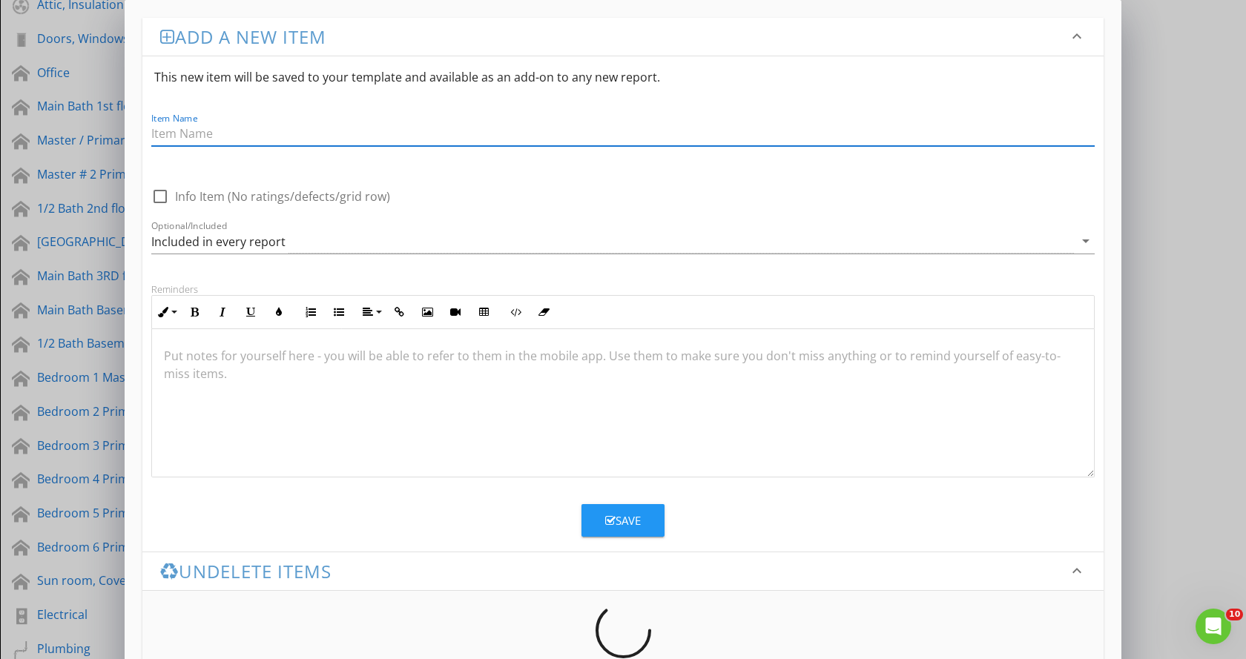
click at [277, 136] on input "Item Name" at bounding box center [622, 134] width 943 height 24
type input "Leaky Foundation"
click at [224, 356] on p at bounding box center [623, 356] width 918 height 18
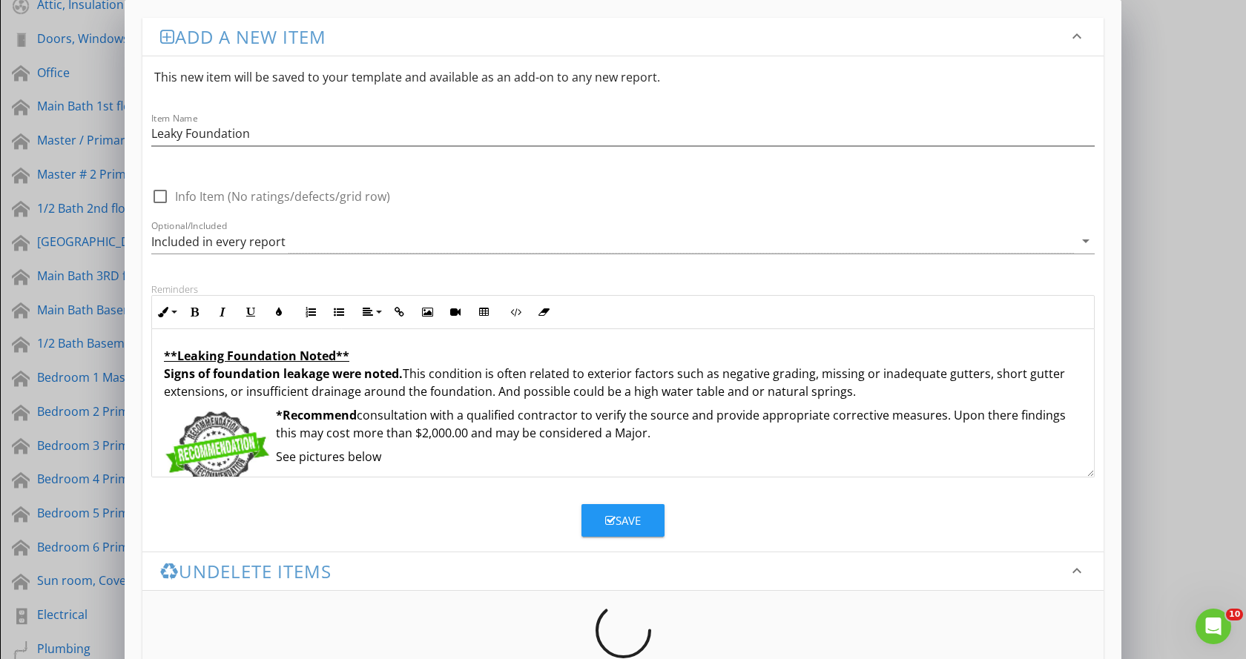
click at [624, 515] on div "Save" at bounding box center [623, 520] width 36 height 17
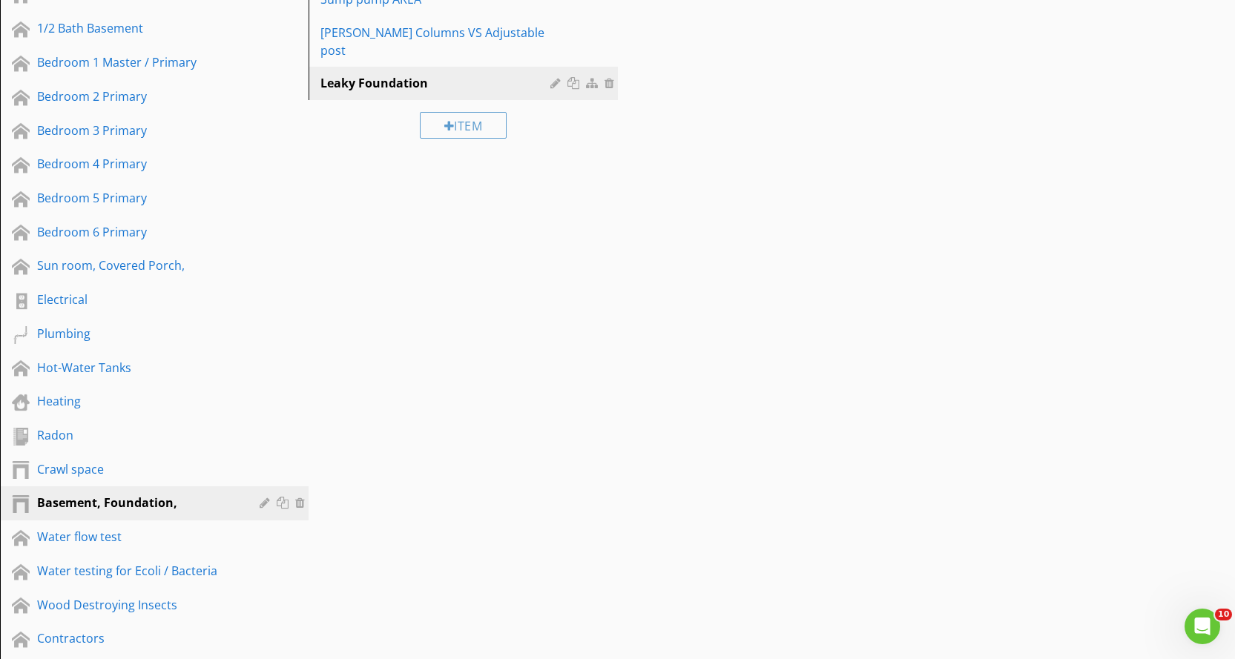
scroll to position [1261, 0]
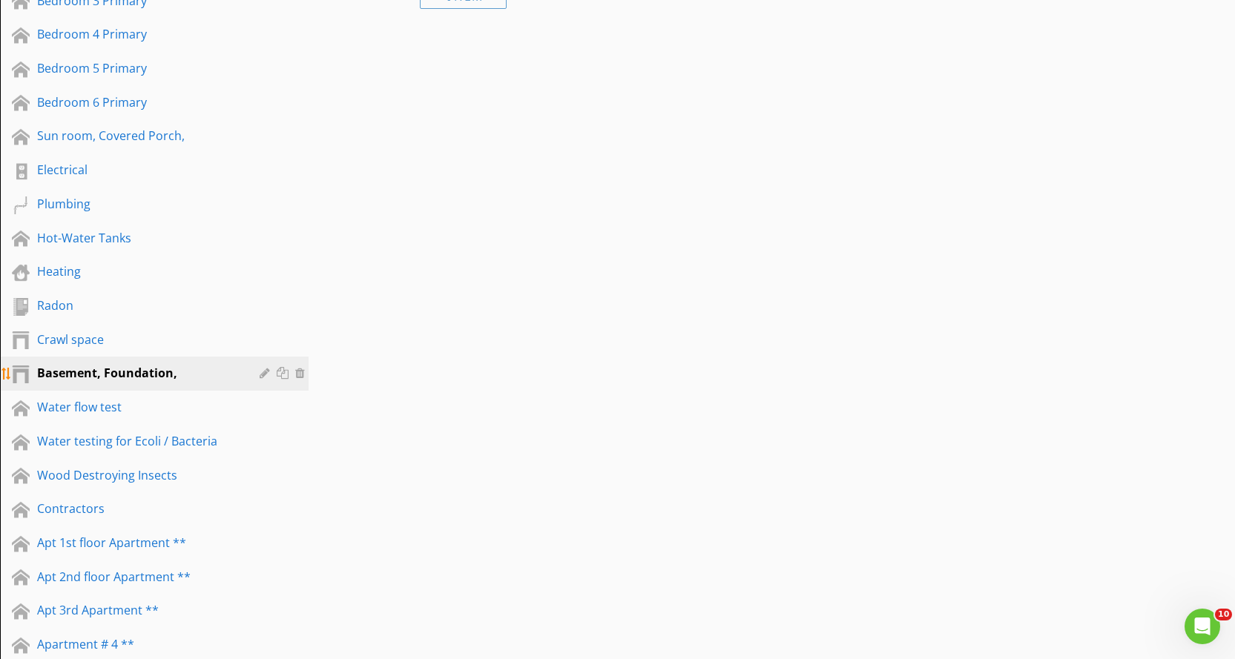
click at [201, 381] on div "Basement, Foundation," at bounding box center [137, 373] width 201 height 18
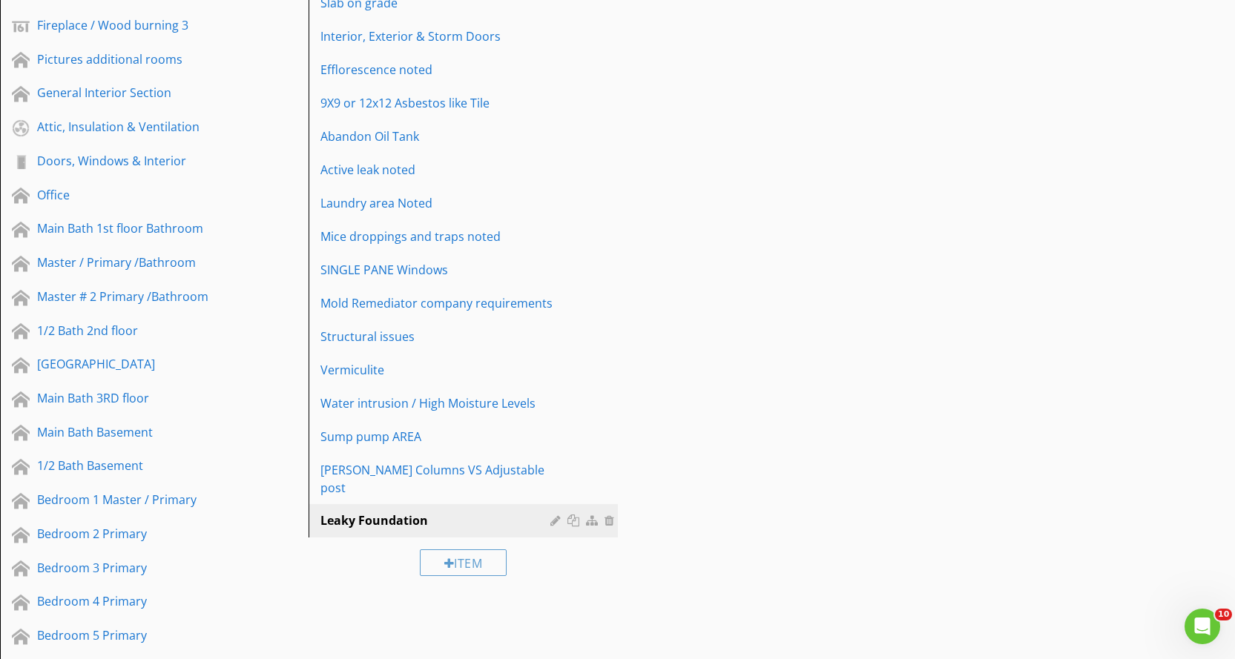
scroll to position [667, 0]
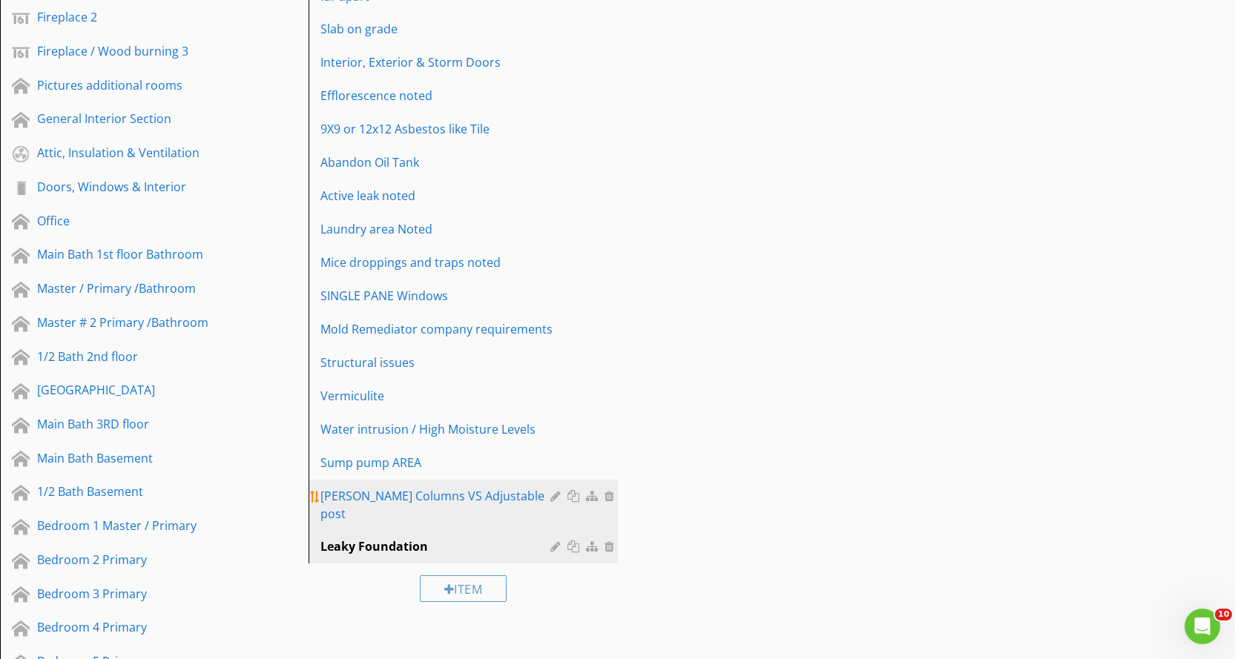
click at [452, 487] on div "[PERSON_NAME] Columns VS Adjustable post" at bounding box center [437, 505] width 234 height 36
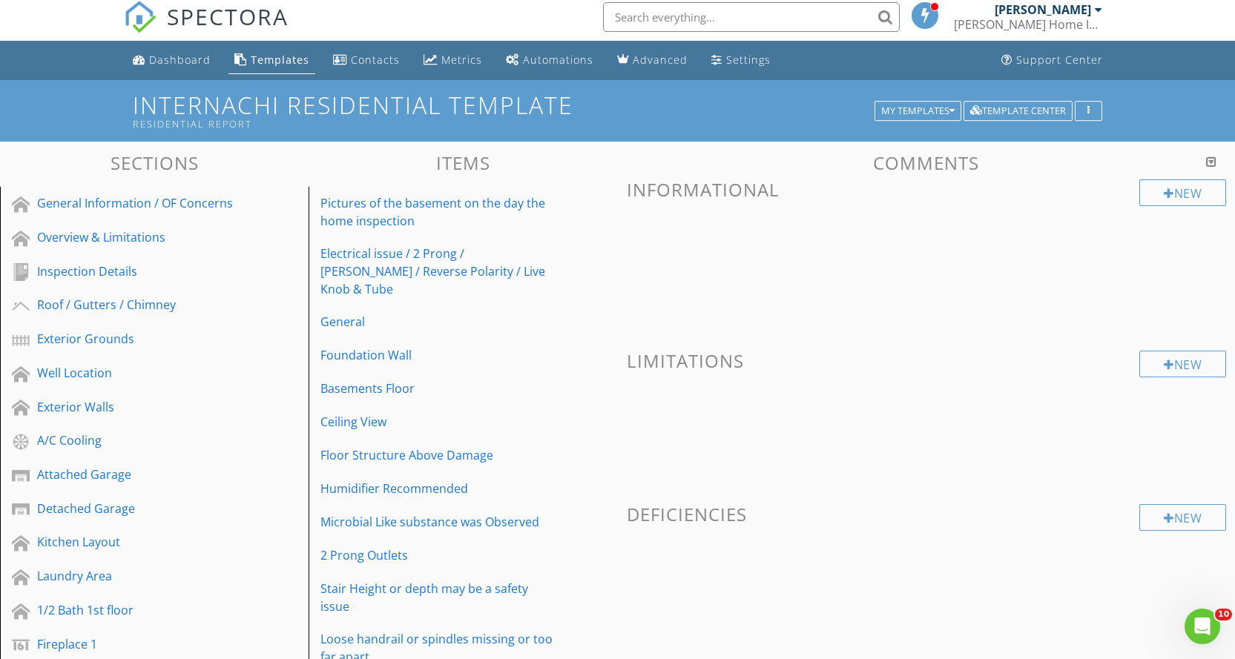
scroll to position [0, 0]
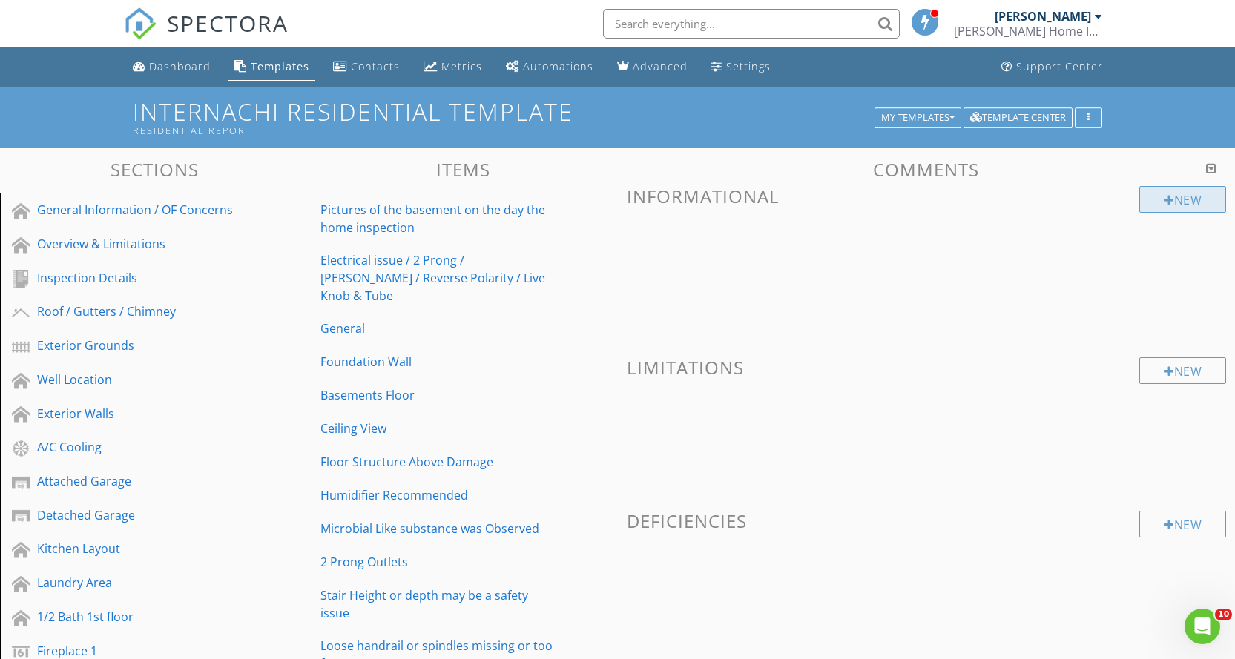
click at [1146, 202] on div "New" at bounding box center [1182, 199] width 87 height 27
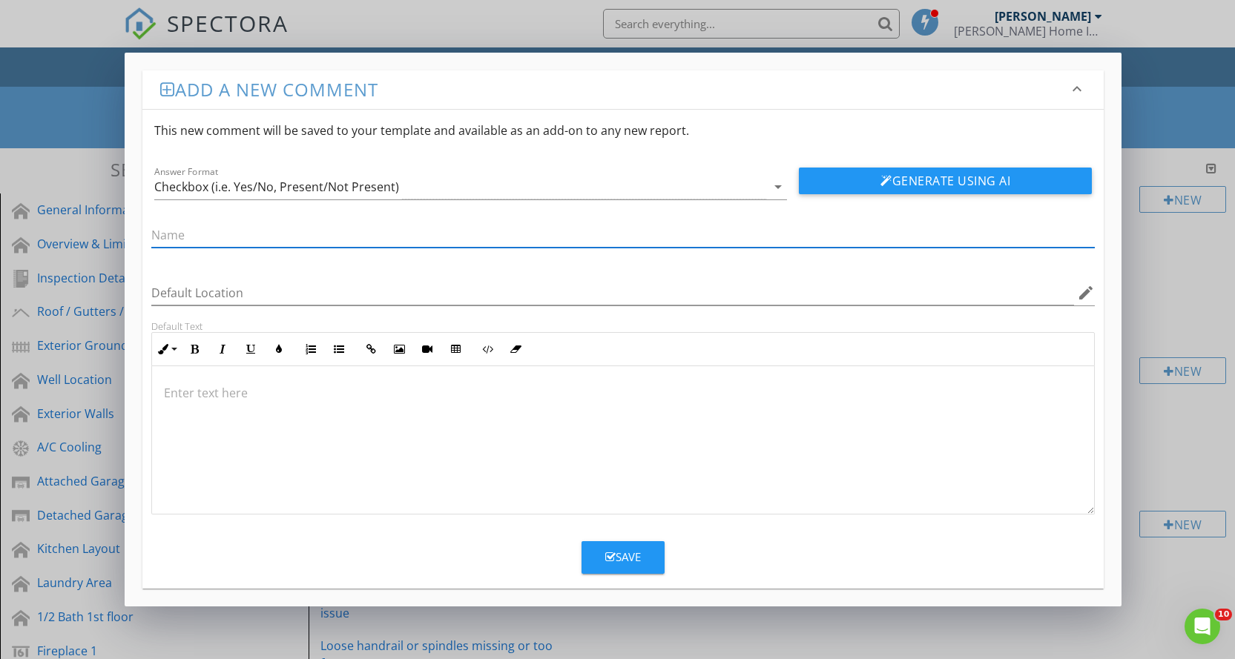
click at [1157, 72] on div "Add a new comment keyboard_arrow_down This new comment will be saved to your te…" at bounding box center [617, 329] width 1235 height 659
